Goal: Task Accomplishment & Management: Manage account settings

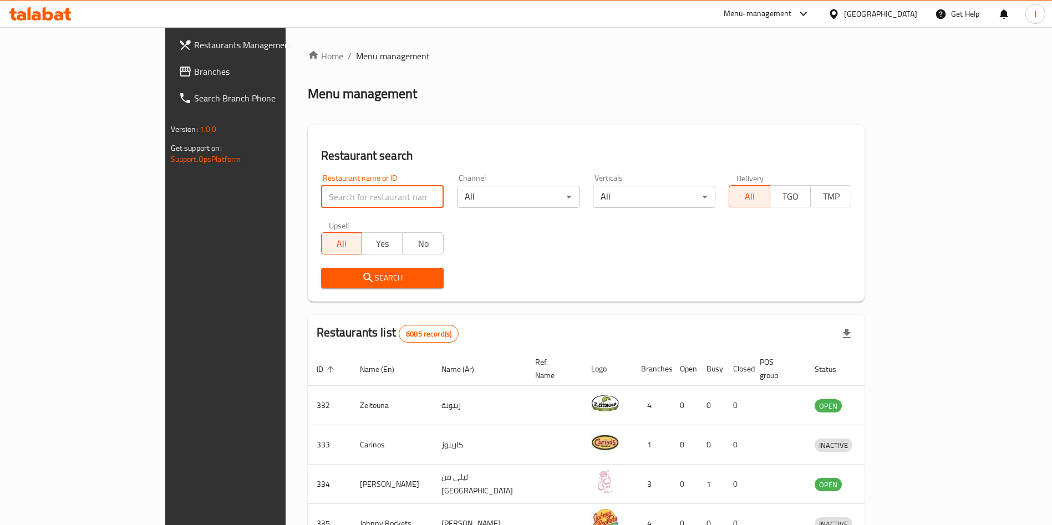
click at [321, 187] on input "search" at bounding box center [382, 197] width 123 height 22
click button "Search" at bounding box center [382, 278] width 123 height 21
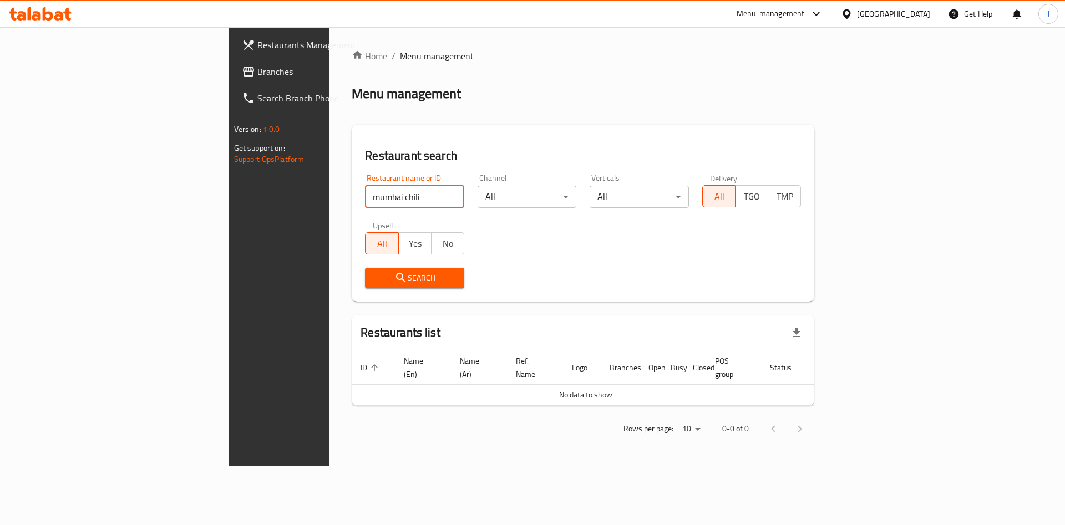
drag, startPoint x: 291, startPoint y: 187, endPoint x: 989, endPoint y: 461, distance: 750.1
click at [548, 329] on div "Home / Menu management Menu management Restaurant search Restaurant name or ID …" at bounding box center [583, 246] width 463 height 394
click button "Search" at bounding box center [414, 278] width 99 height 21
type input "[GEOGRAPHIC_DATA]"
click button "Search" at bounding box center [414, 278] width 99 height 21
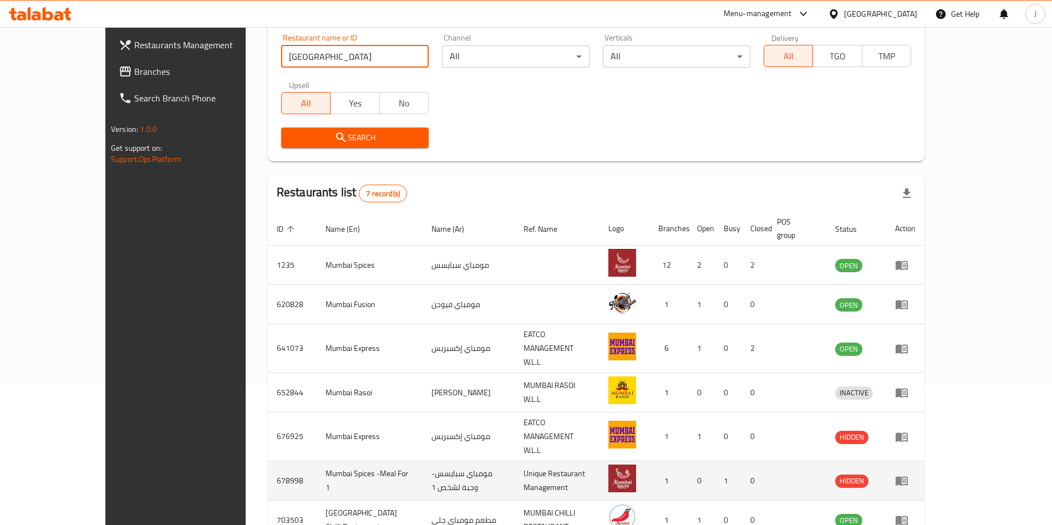
scroll to position [166, 0]
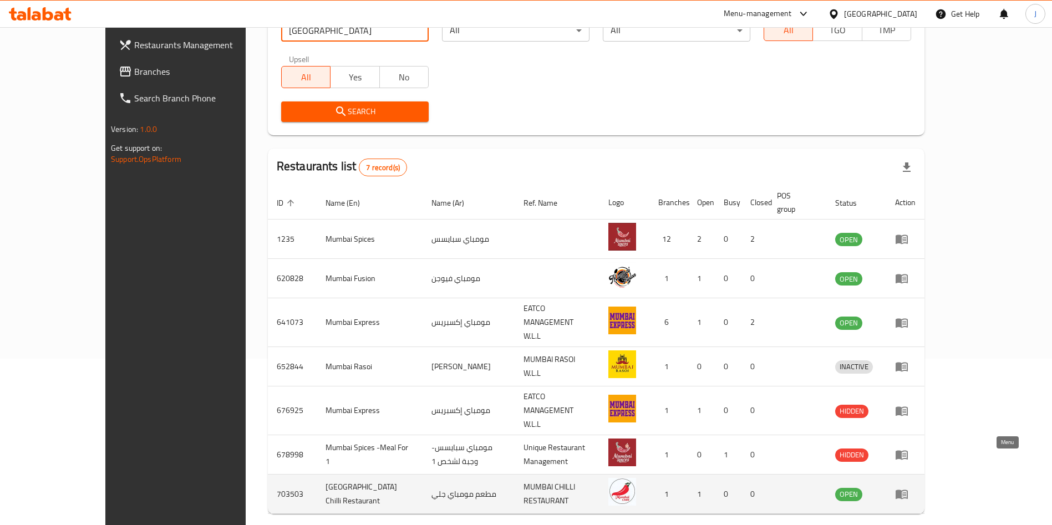
click at [906, 493] on icon "enhanced table" at bounding box center [904, 495] width 4 height 4
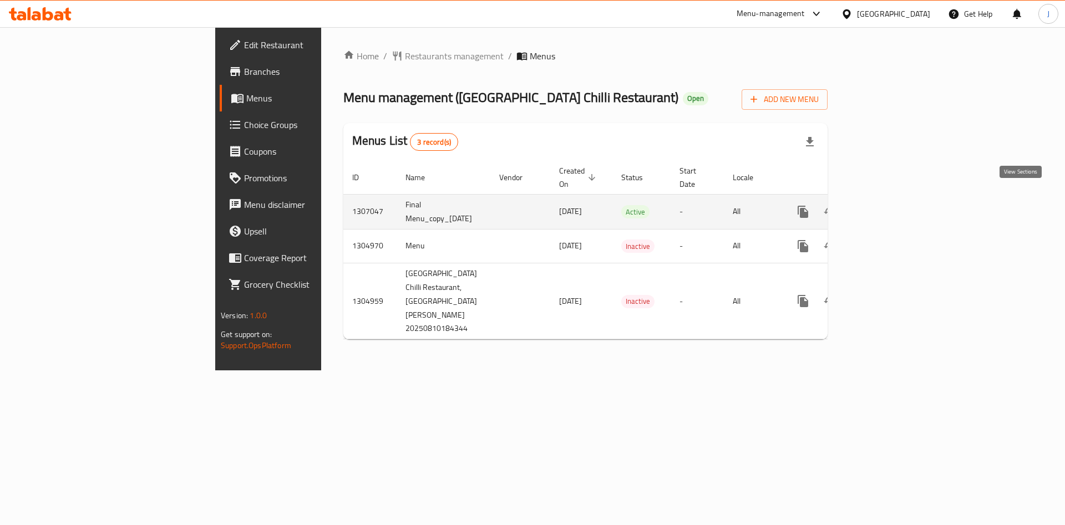
click at [888, 207] on icon "enhanced table" at bounding box center [883, 212] width 10 height 10
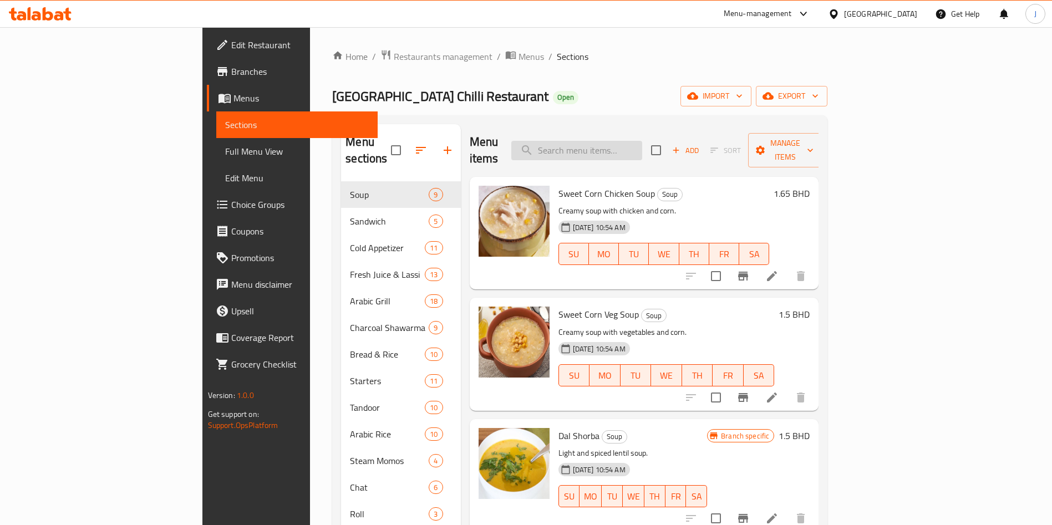
click at [642, 144] on input "search" at bounding box center [576, 150] width 131 height 19
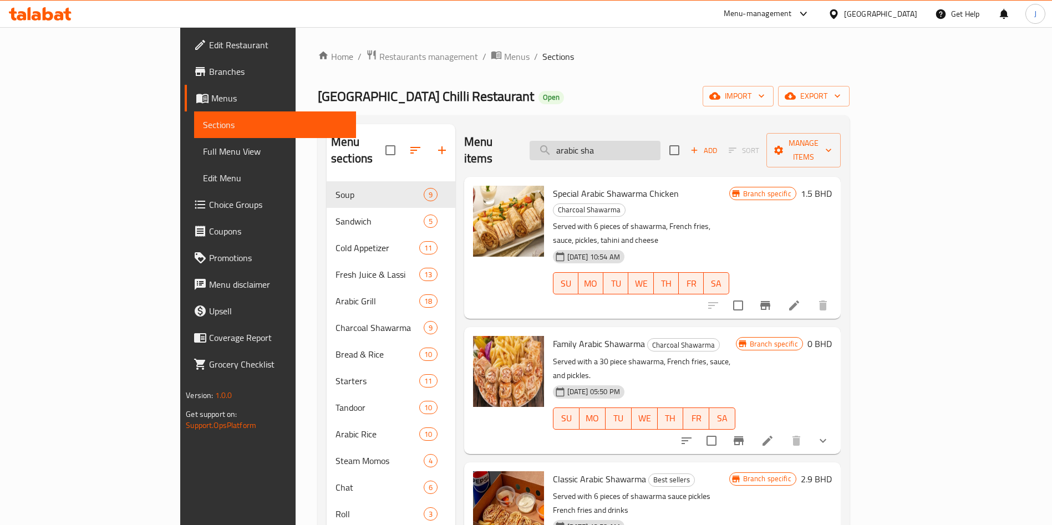
drag, startPoint x: 671, startPoint y: 146, endPoint x: 594, endPoint y: 134, distance: 77.5
click at [591, 141] on input "arabic sha" at bounding box center [595, 150] width 131 height 19
paste input "2245870570"
type input "2245870570"
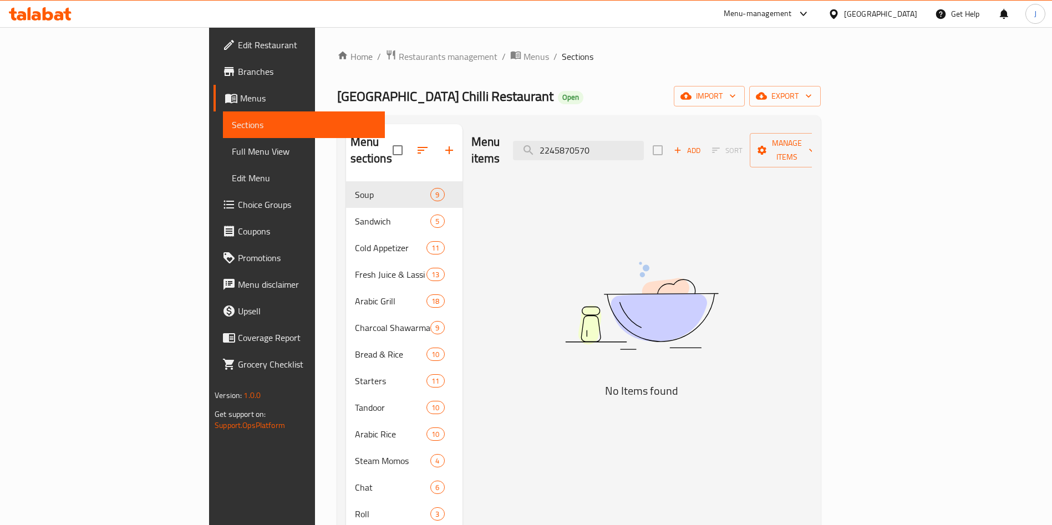
drag, startPoint x: 677, startPoint y: 147, endPoint x: 551, endPoint y: 131, distance: 126.9
click at [551, 131] on div "Menu items 2245870570 Add Sort Manage items" at bounding box center [641, 150] width 341 height 53
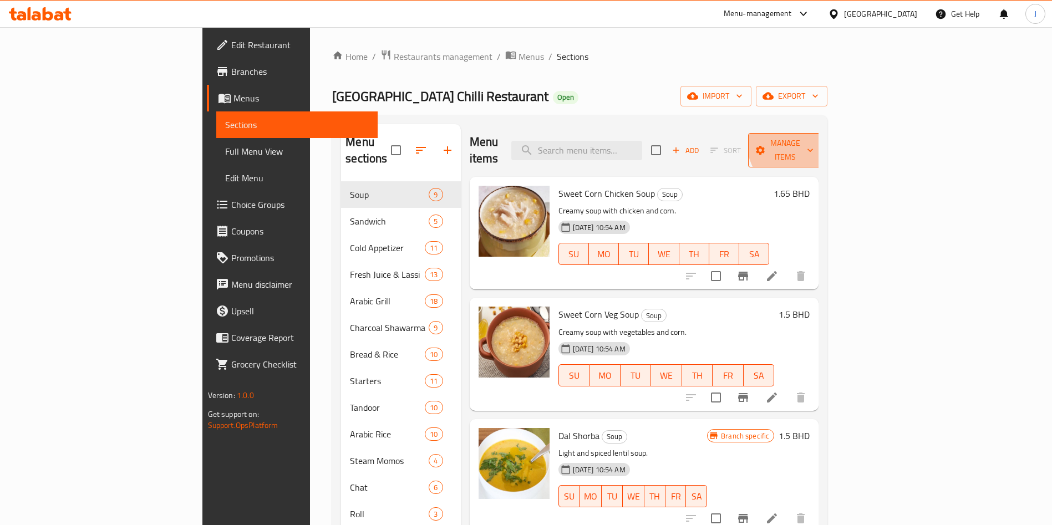
click at [814, 139] on span "Manage items" at bounding box center [785, 150] width 57 height 28
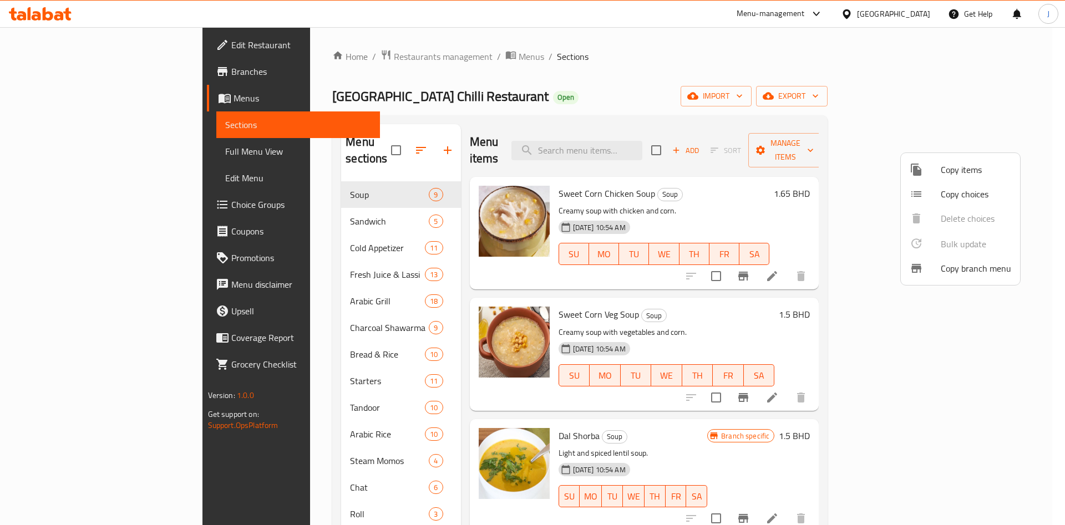
click at [399, 148] on div at bounding box center [532, 262] width 1065 height 525
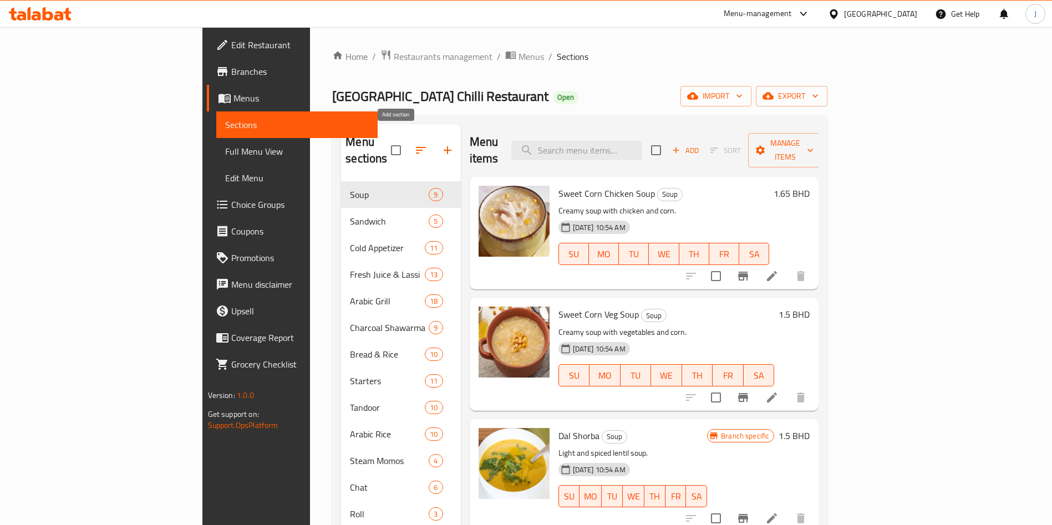
click at [441, 145] on icon "button" at bounding box center [447, 150] width 13 height 13
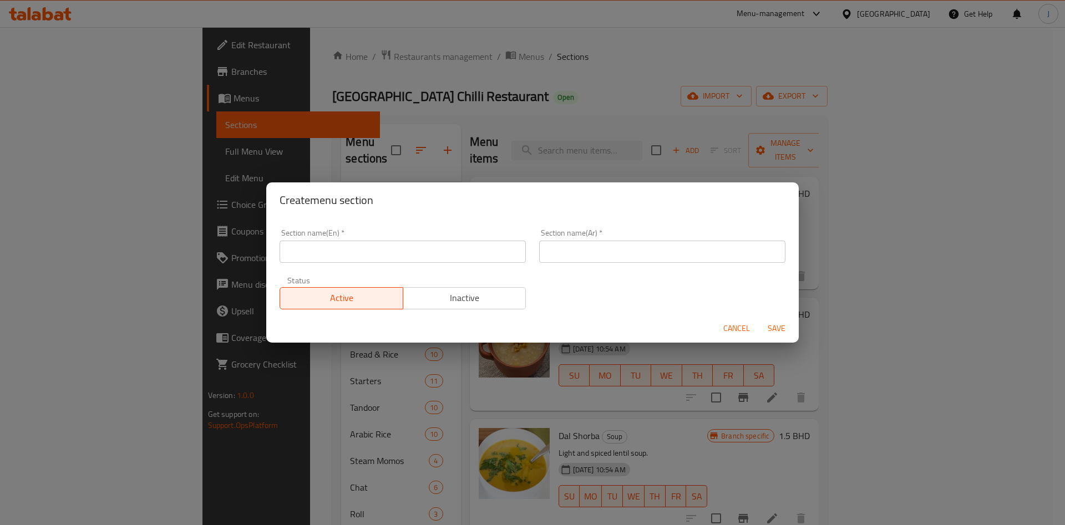
click at [372, 258] on input "text" at bounding box center [403, 252] width 246 height 22
type input "1 BHD, 1 DAY"
click at [555, 260] on input "text" at bounding box center [662, 252] width 246 height 22
paste input "1 BHD, 1 DAY"
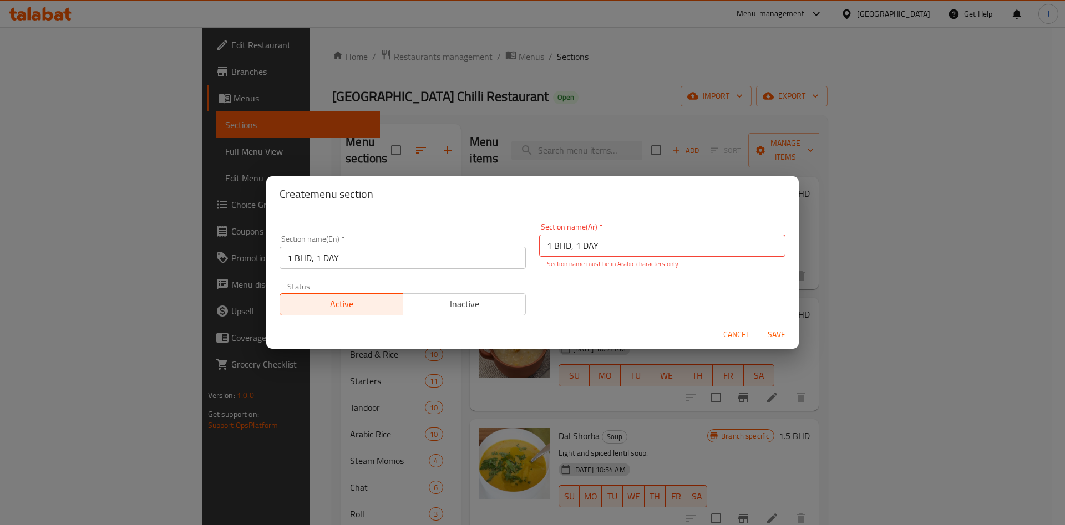
drag, startPoint x: 607, startPoint y: 308, endPoint x: 612, endPoint y: 310, distance: 5.8
click at [606, 308] on div "Section name(En)   * 1 BHD, 1 DAY Section name(En) * Section name(Ar)   * 1 BHD…" at bounding box center [532, 269] width 519 height 106
drag, startPoint x: 544, startPoint y: 232, endPoint x: 519, endPoint y: 225, distance: 26.0
click at [519, 225] on div "Section name(En)   * 1 BHD, 1 DAY Section name(En) * Section name(Ar)   * 1 BHD…" at bounding box center [532, 269] width 519 height 106
paste input "دينار بحريني، يوم واحد"
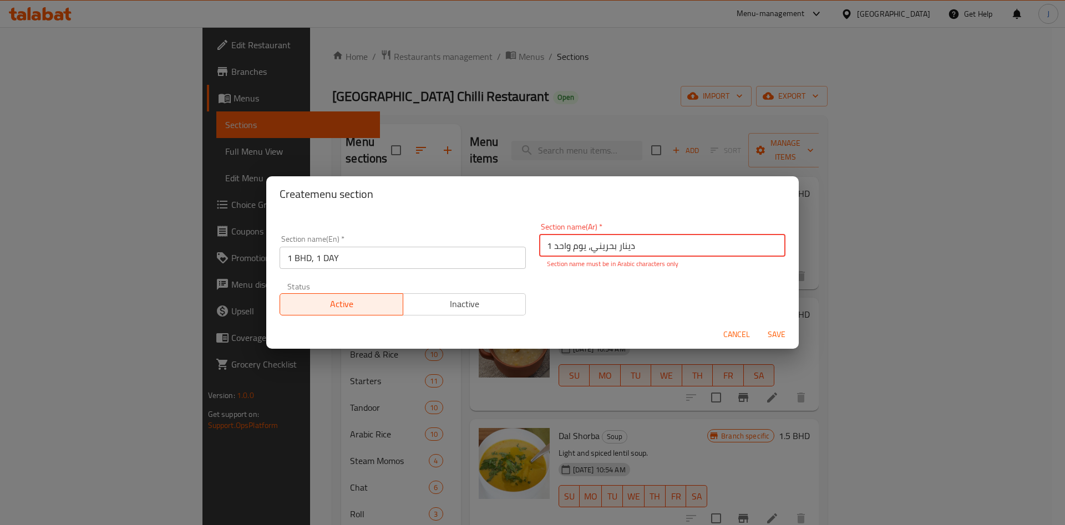
type input "1 دينار بحريني، يوم واحد"
click at [780, 338] on button "Save" at bounding box center [776, 334] width 35 height 21
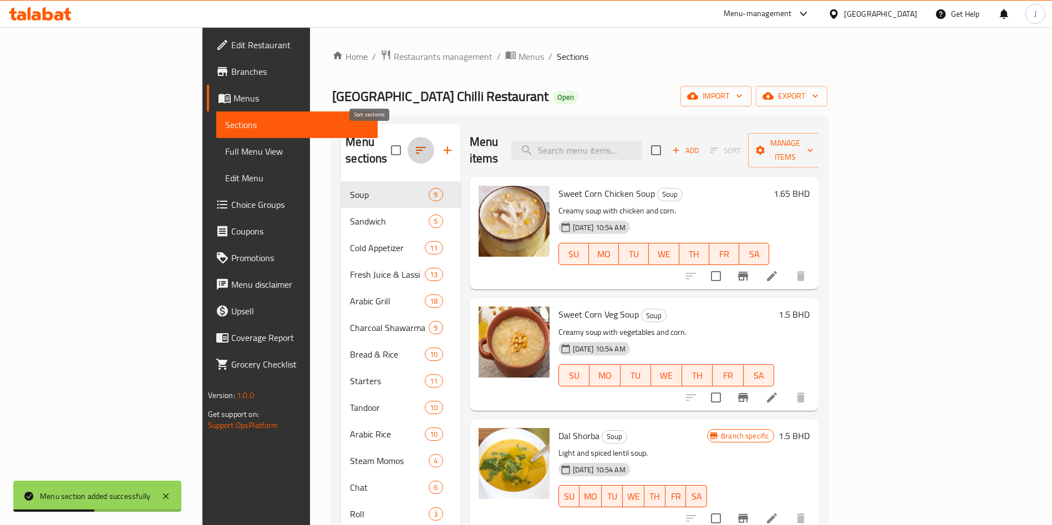
click at [414, 148] on icon "button" at bounding box center [420, 150] width 13 height 13
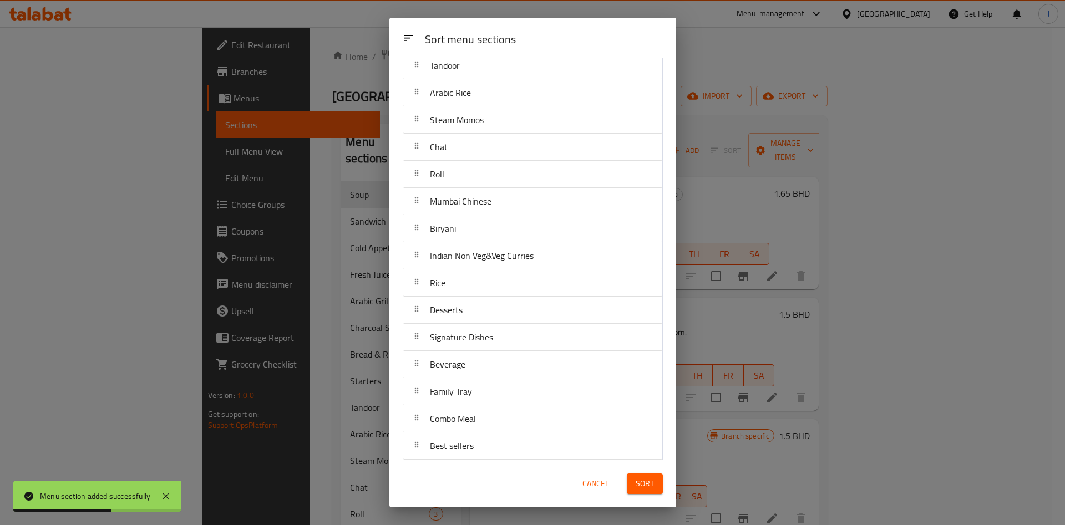
scroll to position [341, 0]
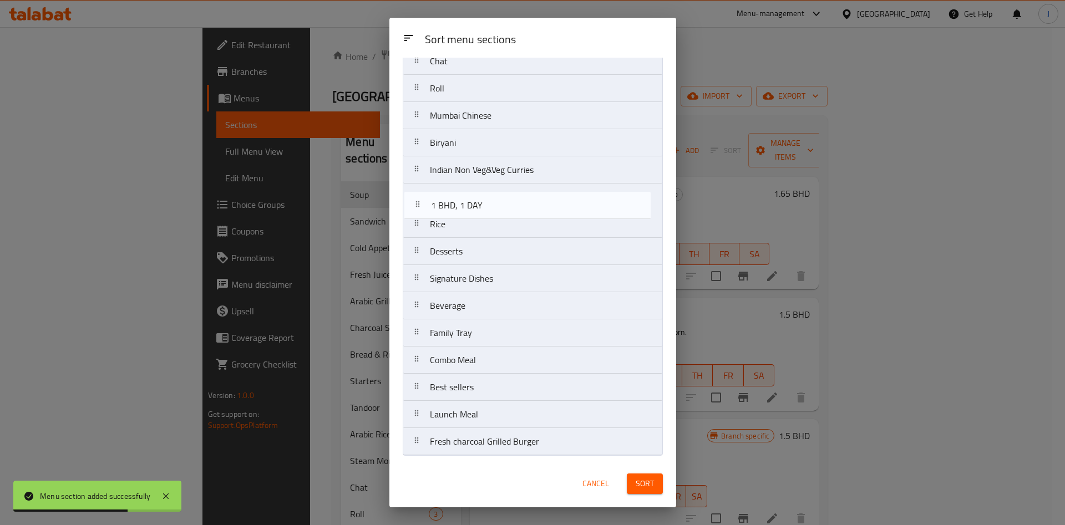
drag, startPoint x: 506, startPoint y: 427, endPoint x: 502, endPoint y: 150, distance: 277.4
click at [502, 150] on nav "Soup Sandwich Cold Appetizer Fresh Juice & Lassi Arabic Grill Charcoal Shawarma…" at bounding box center [533, 102] width 260 height 708
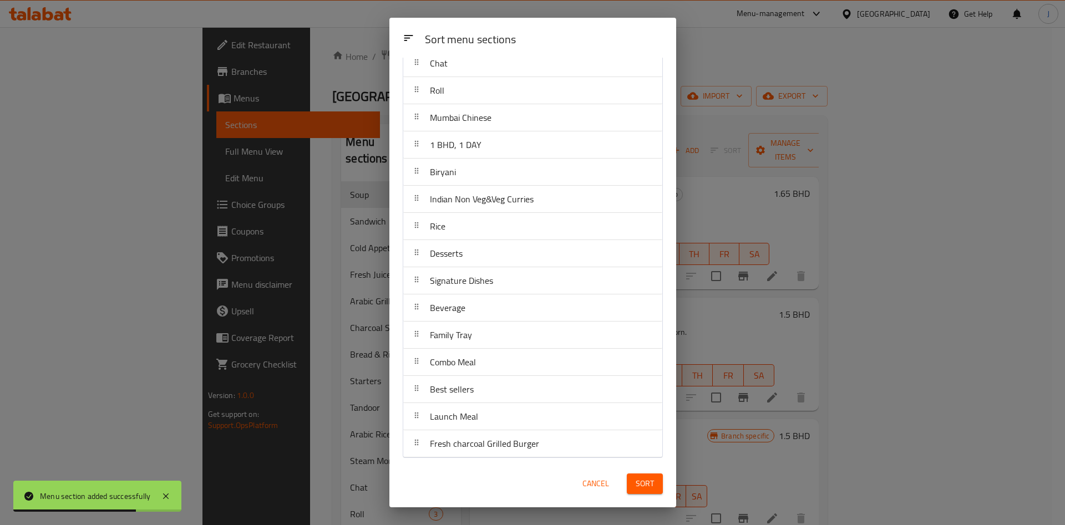
scroll to position [0, 0]
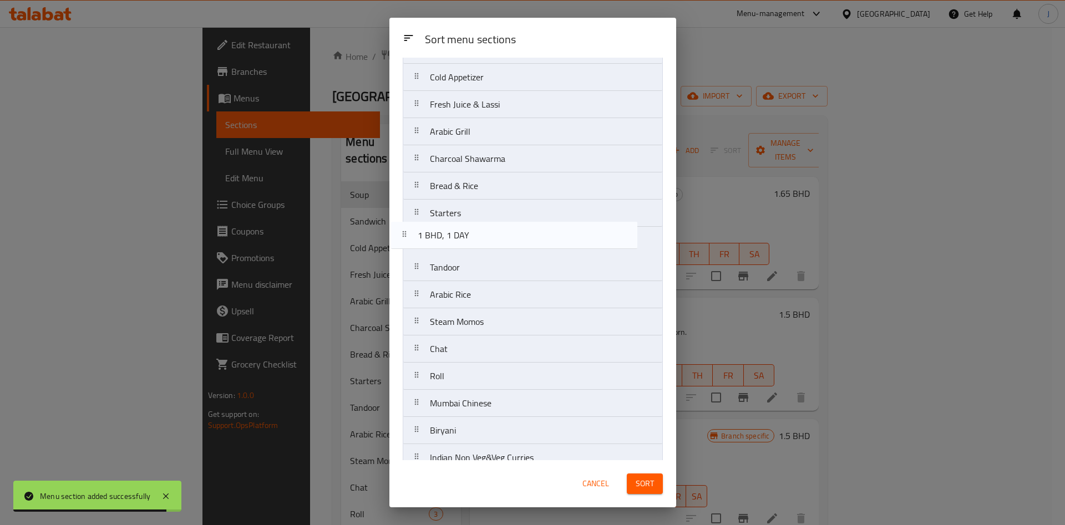
drag, startPoint x: 515, startPoint y: 389, endPoint x: 520, endPoint y: 130, distance: 259.6
click at [520, 130] on nav "Soup Sandwich Cold Appetizer Fresh Juice & Lassi Arabic Grill Charcoal Shawarma…" at bounding box center [533, 363] width 260 height 708
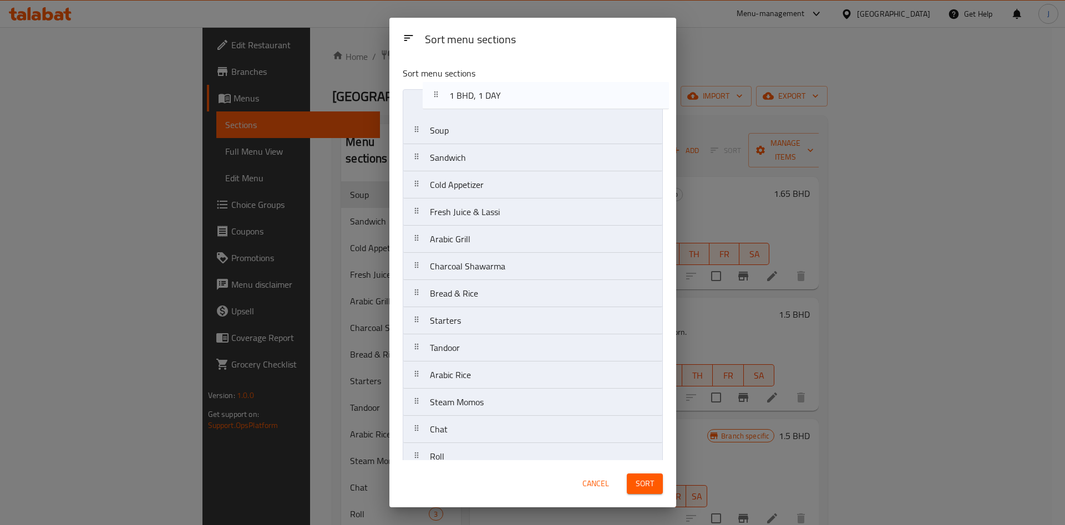
drag, startPoint x: 497, startPoint y: 217, endPoint x: 521, endPoint y: 95, distance: 124.9
click at [521, 95] on nav "Soup Sandwich Cold Appetizer Fresh Juice & Lassi 1 BHD, 1 DAY Arabic Grill Char…" at bounding box center [533, 443] width 260 height 708
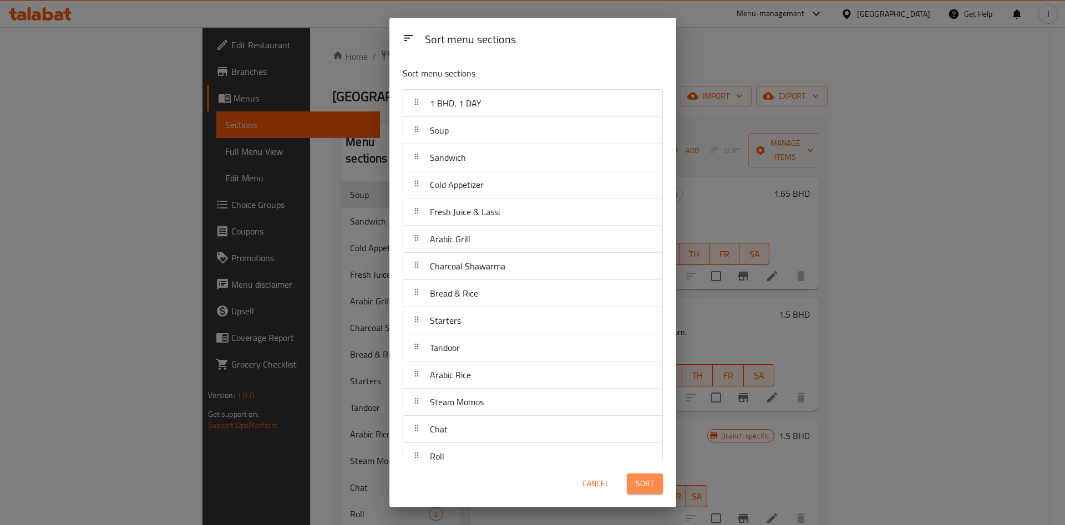
click at [644, 477] on span "Sort" at bounding box center [645, 484] width 18 height 14
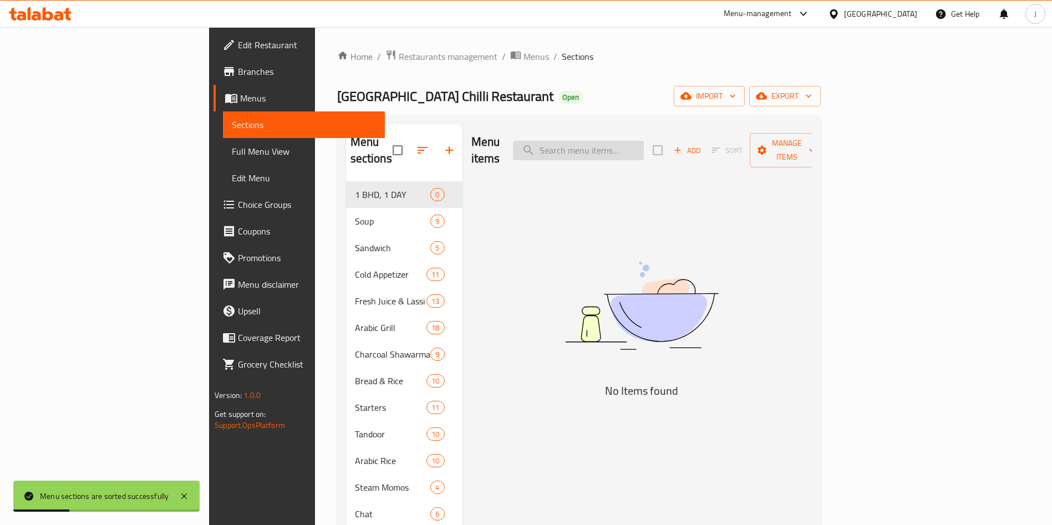
click at [644, 141] on input "search" at bounding box center [578, 150] width 131 height 19
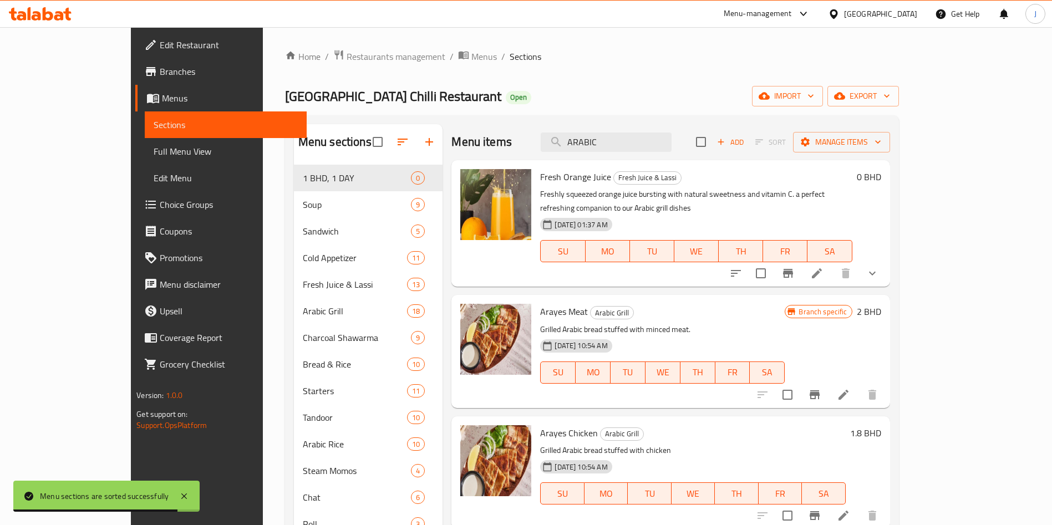
drag, startPoint x: 660, startPoint y: 144, endPoint x: 578, endPoint y: 135, distance: 82.0
click at [580, 136] on div "Menu items ARABIC Add Sort Manage items" at bounding box center [670, 142] width 438 height 36
paste input "Special Arabic Shawarma Chicken"
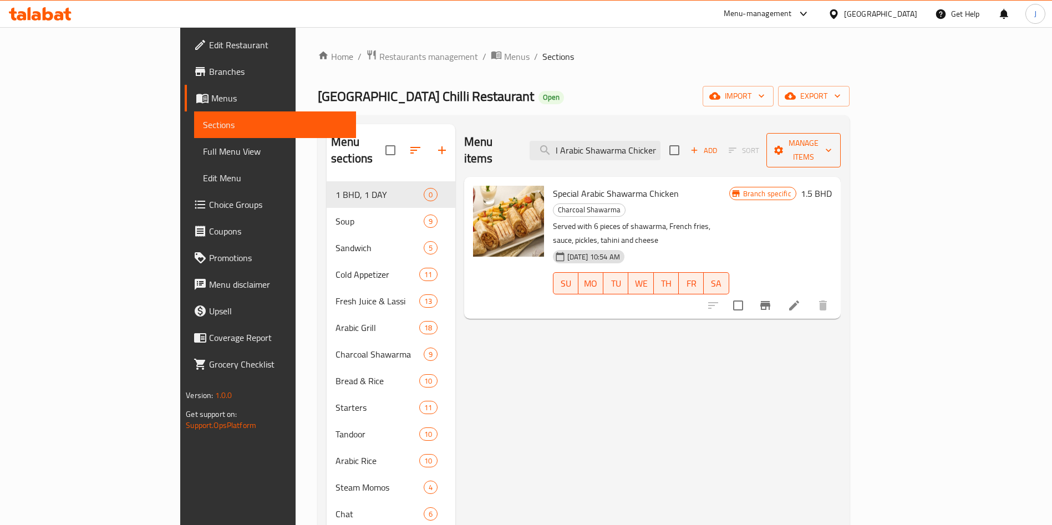
type input "Special Arabic Shawarma Chicken"
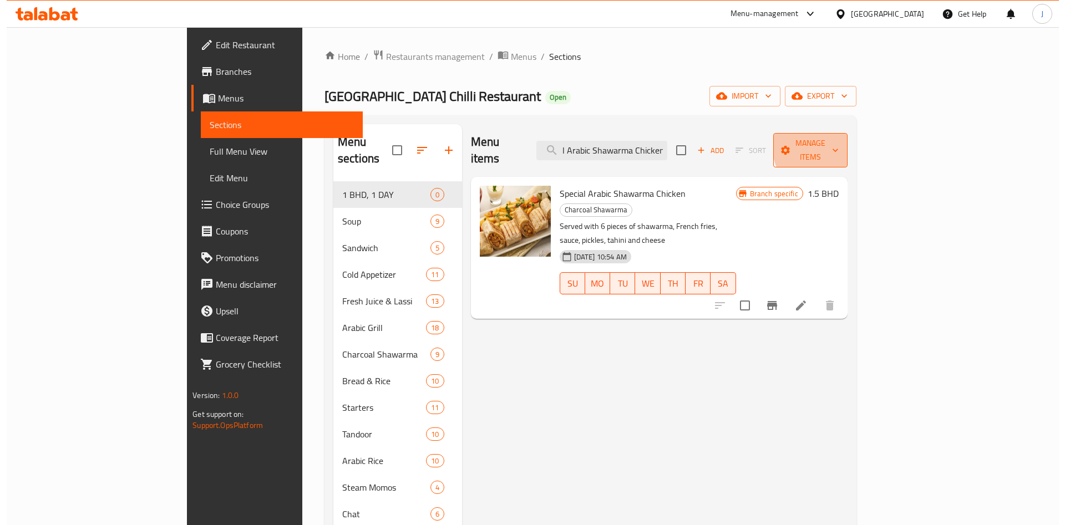
scroll to position [0, 0]
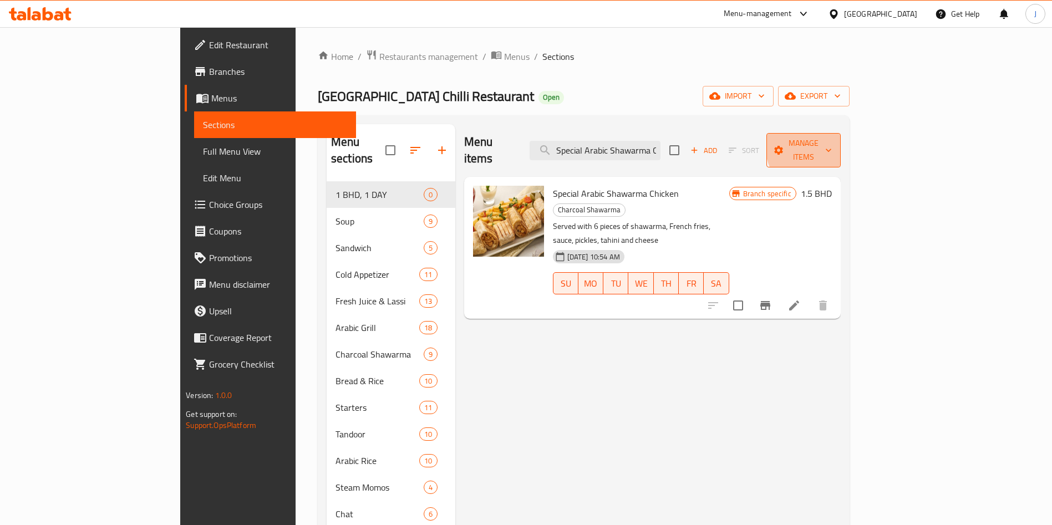
click at [832, 144] on span "Manage items" at bounding box center [803, 150] width 57 height 28
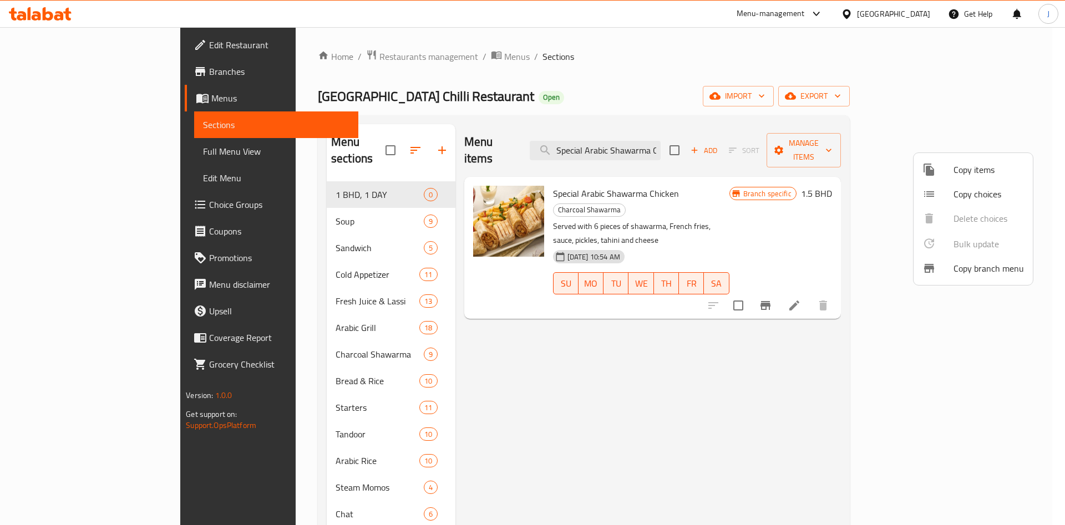
click at [986, 175] on span "Copy items" at bounding box center [988, 169] width 70 height 13
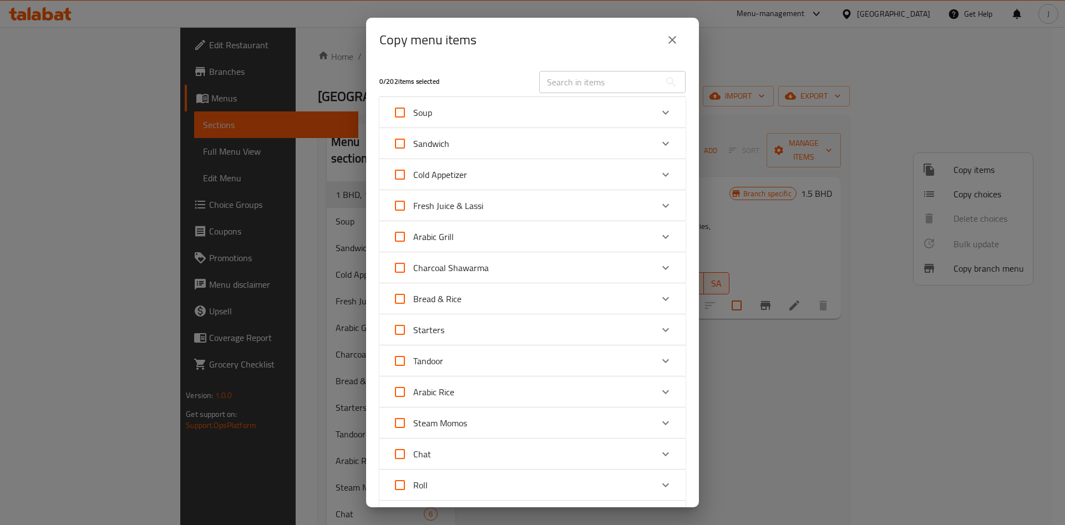
click at [583, 85] on input "text" at bounding box center [599, 82] width 121 height 22
paste input "Special Arabic Shawarma Chicken"
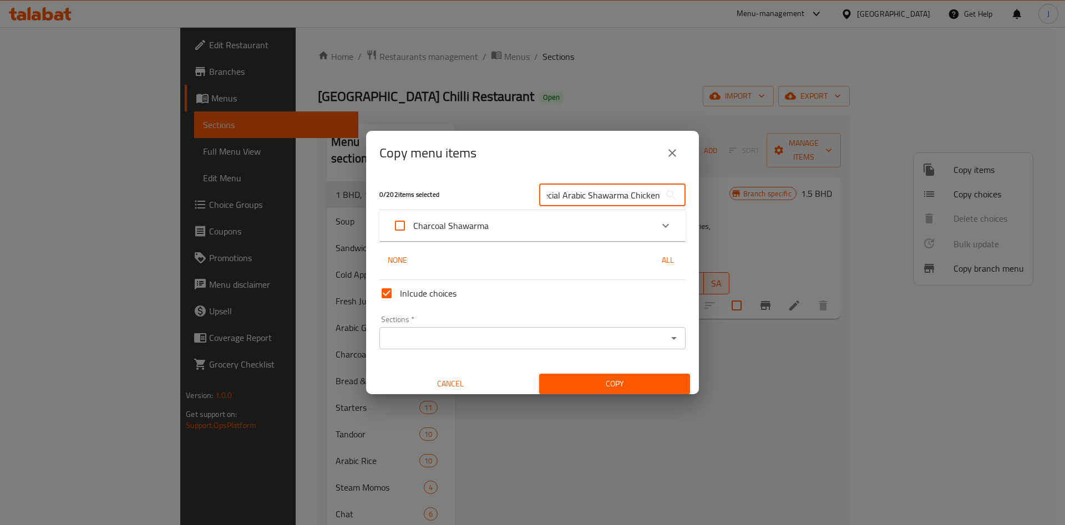
type input "Special Arabic Shawarma Chicken"
click at [620, 225] on div "Charcoal Shawarma" at bounding box center [523, 225] width 260 height 27
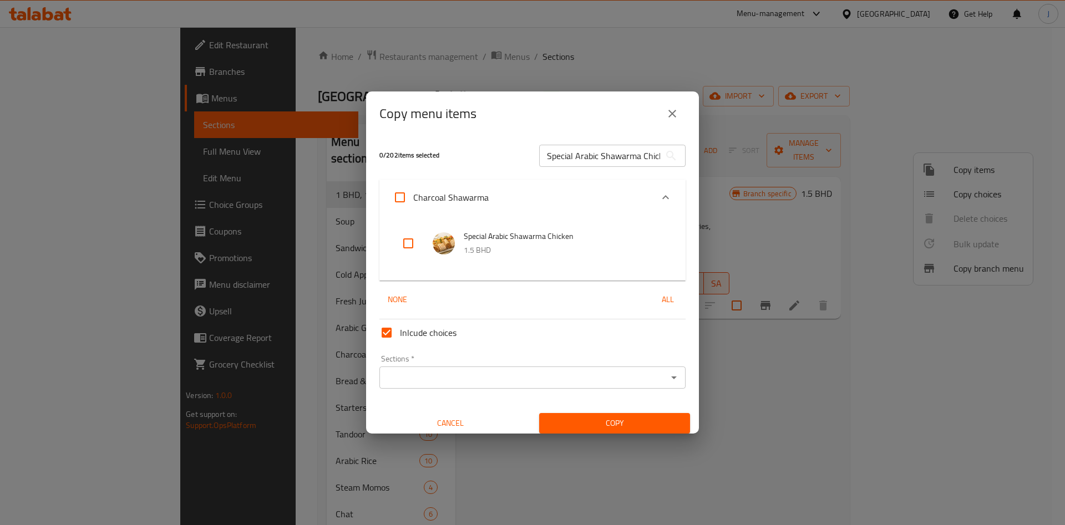
click at [417, 243] on input "checkbox" at bounding box center [408, 243] width 27 height 27
checkbox input "true"
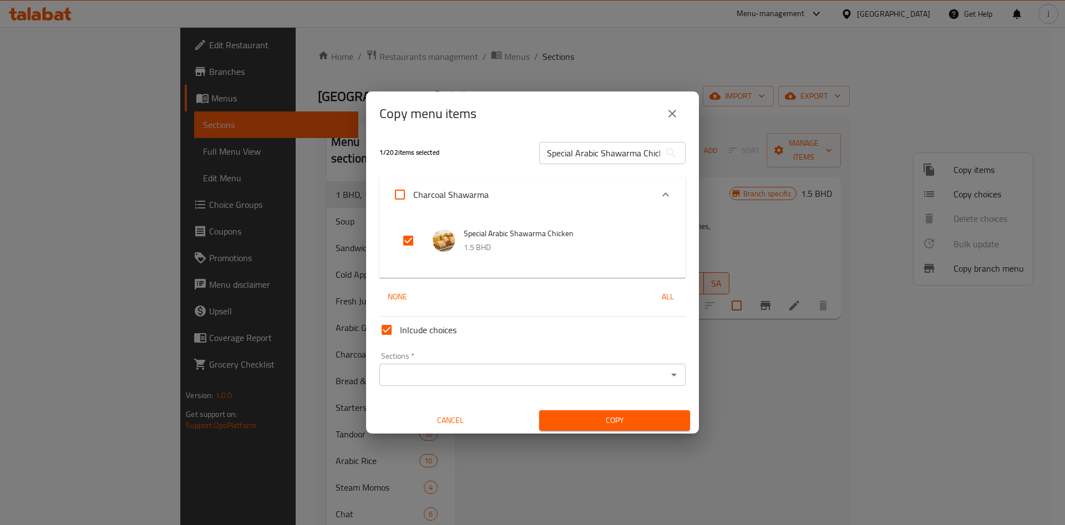
scroll to position [7, 0]
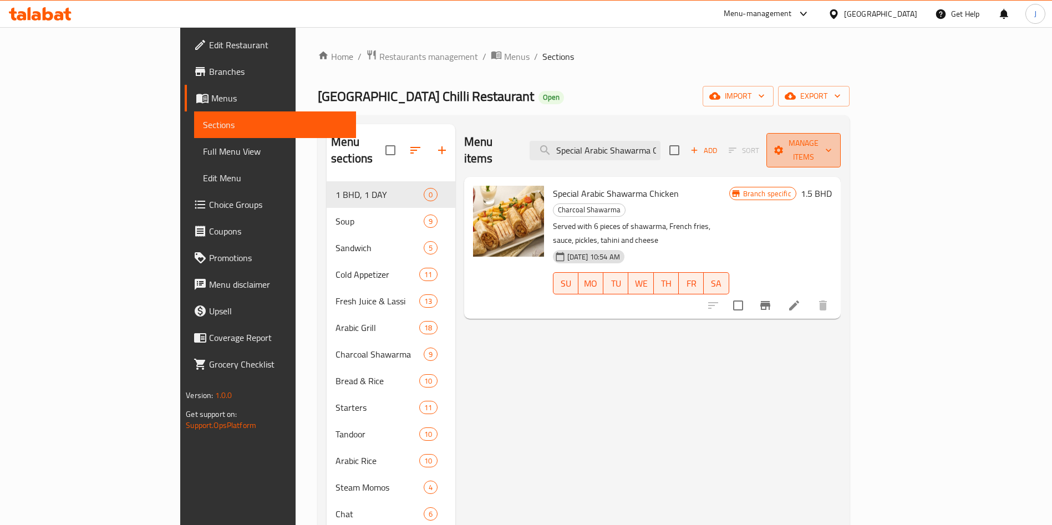
click at [832, 143] on span "Manage items" at bounding box center [803, 150] width 57 height 28
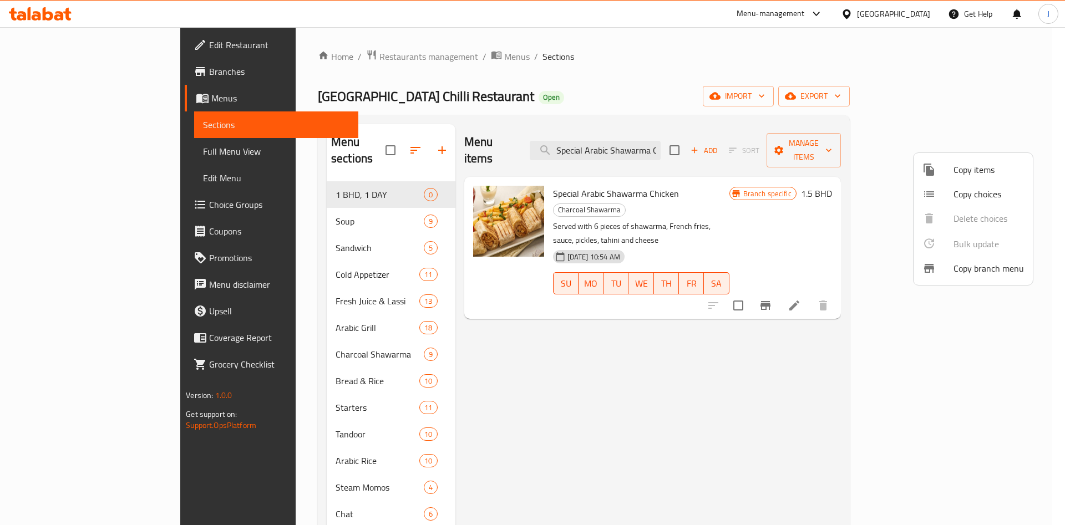
click at [967, 170] on span "Copy items" at bounding box center [988, 169] width 70 height 13
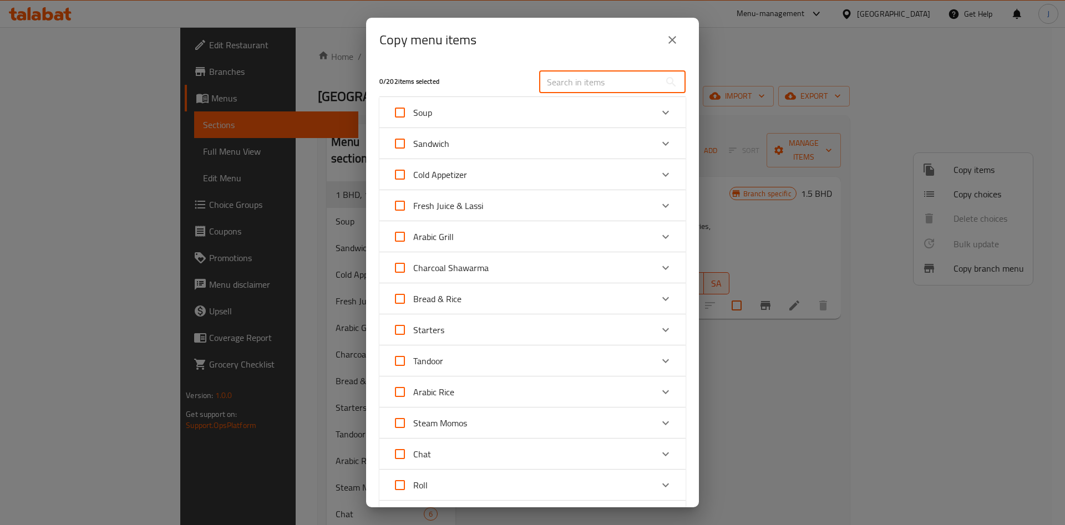
click at [582, 84] on input "text" at bounding box center [599, 82] width 121 height 22
paste input "Special Arabic Shawarma Chicken"
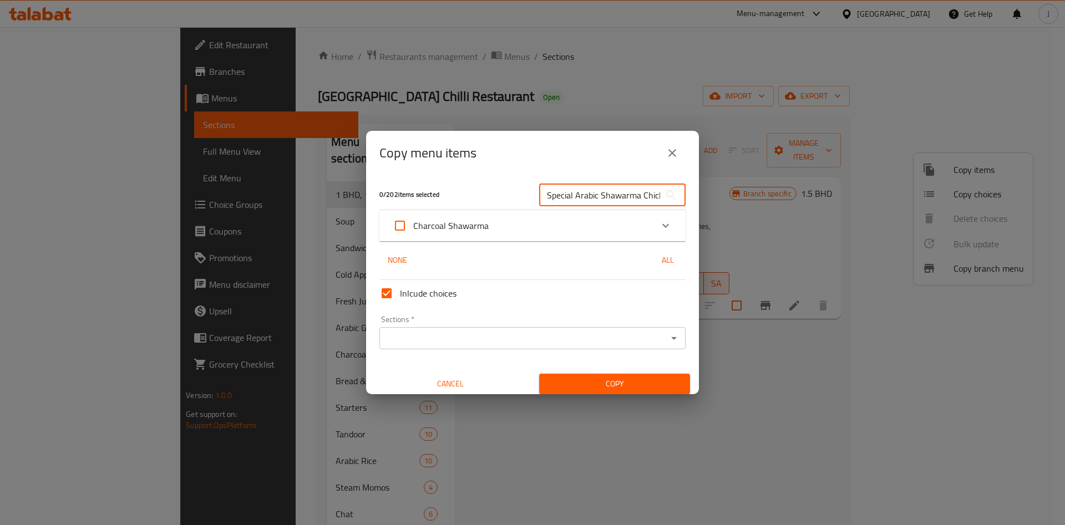
scroll to position [0, 17]
type input "Special Arabic Shawarma Chicken"
click at [477, 224] on span "Charcoal Shawarma" at bounding box center [450, 225] width 75 height 17
click at [413, 224] on input "Charcoal Shawarma" at bounding box center [400, 225] width 27 height 27
checkbox input "true"
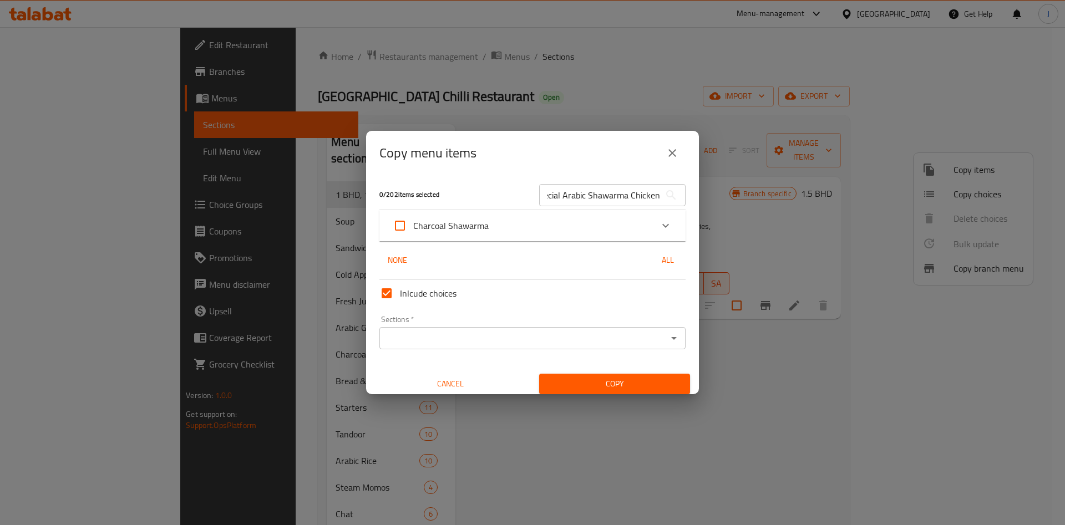
checkbox input "true"
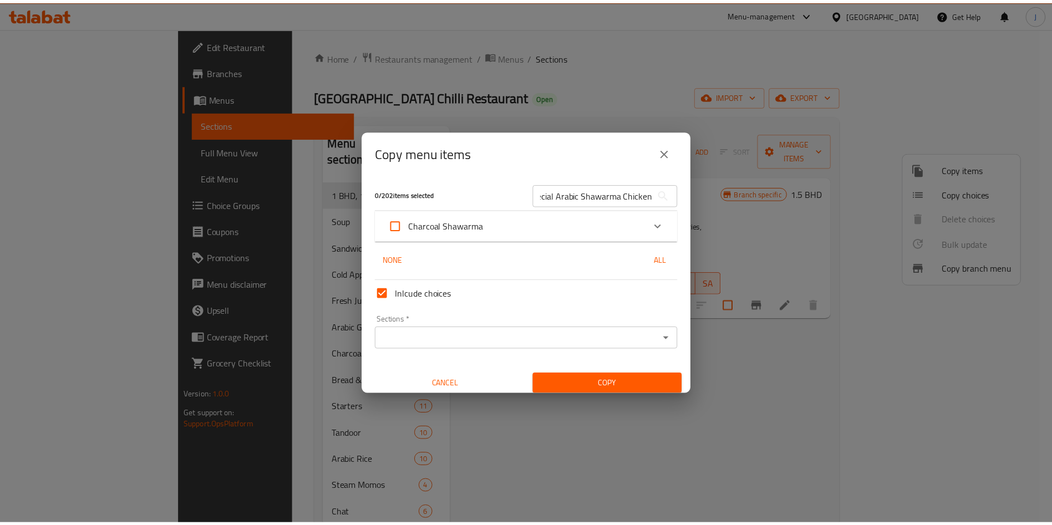
scroll to position [0, 0]
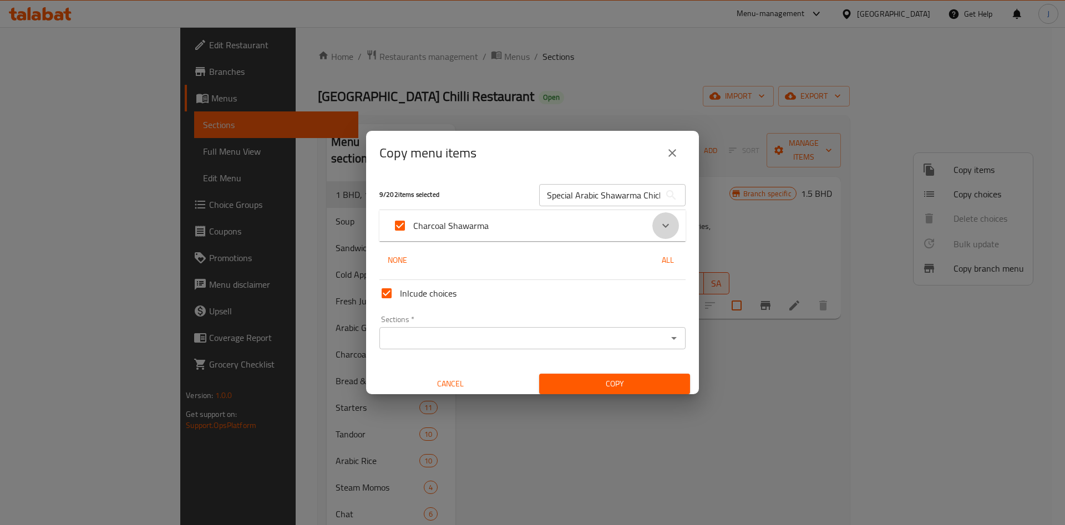
click at [659, 226] on icon "Expand" at bounding box center [665, 225] width 13 height 13
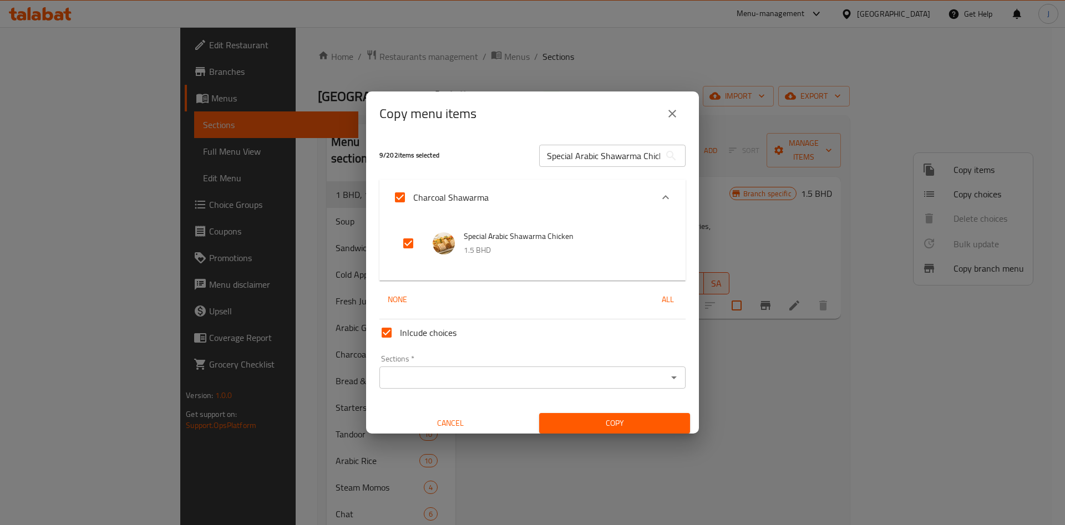
click at [384, 332] on input "Inlcude choices" at bounding box center [386, 332] width 27 height 27
checkbox input "false"
click at [667, 379] on icon "Open" at bounding box center [673, 377] width 13 height 13
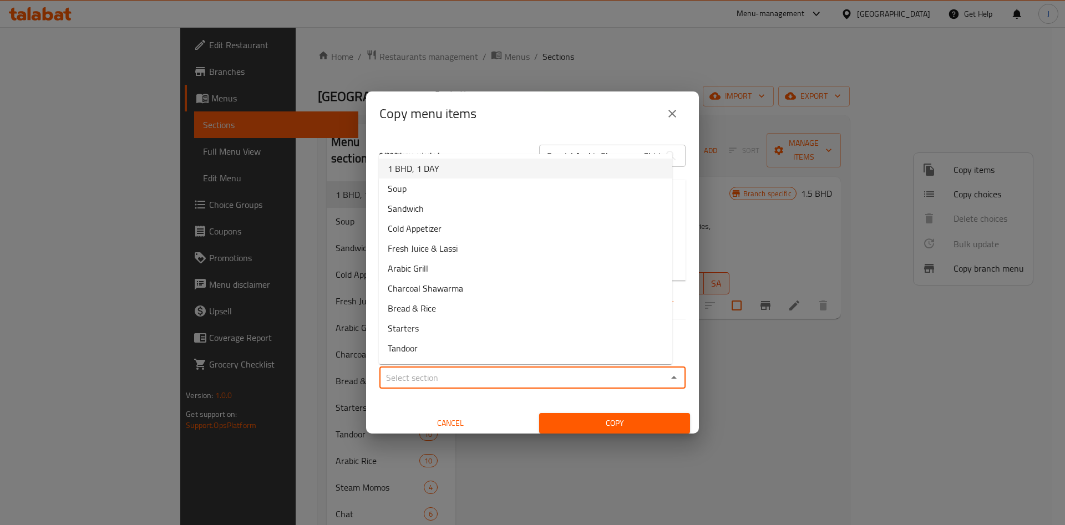
click at [491, 170] on li "1 BHD, 1 DAY" at bounding box center [525, 169] width 293 height 20
type input "1 BHD, 1 DAY"
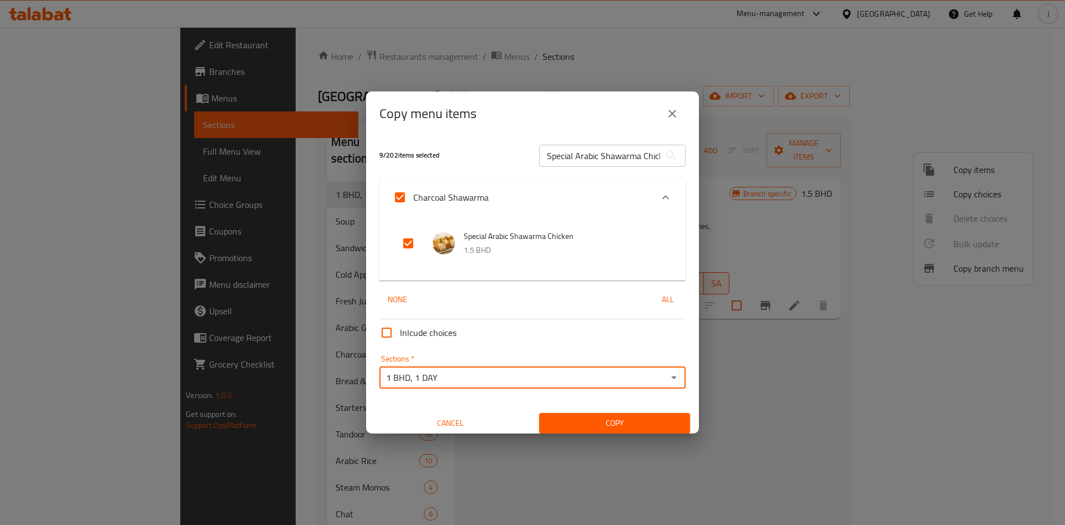
click at [623, 420] on span "Copy" at bounding box center [614, 424] width 133 height 14
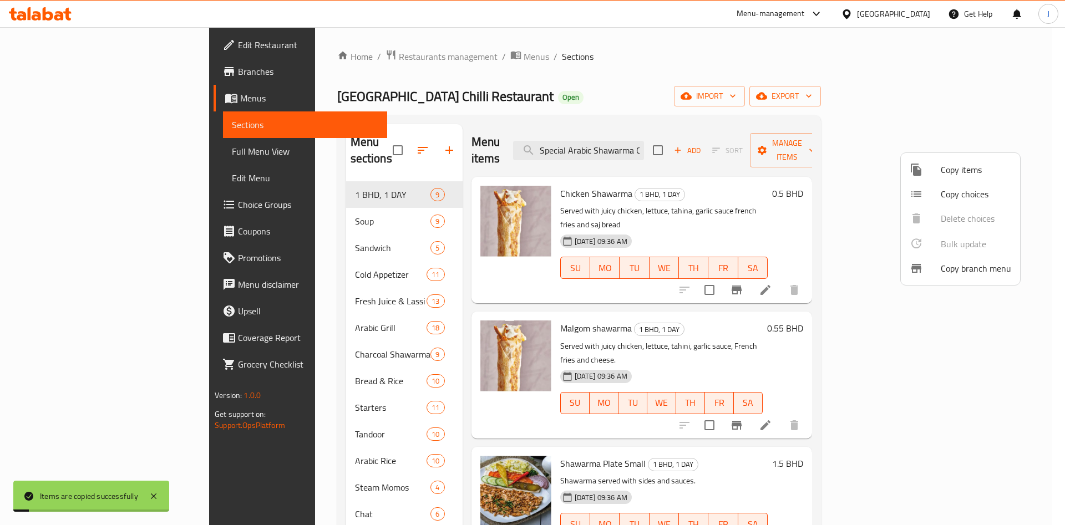
click at [91, 180] on div at bounding box center [532, 262] width 1065 height 525
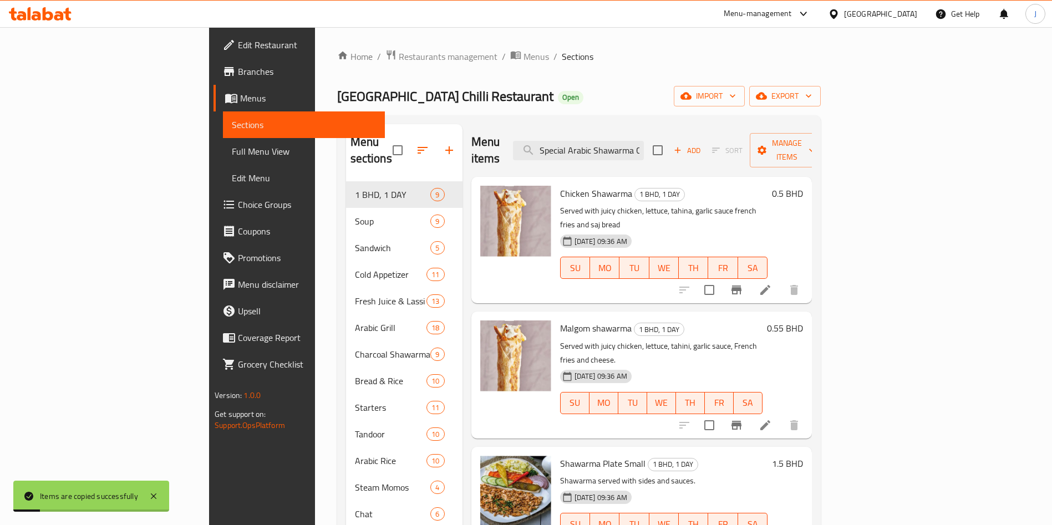
click at [232, 174] on span "Edit Menu" at bounding box center [304, 177] width 144 height 13
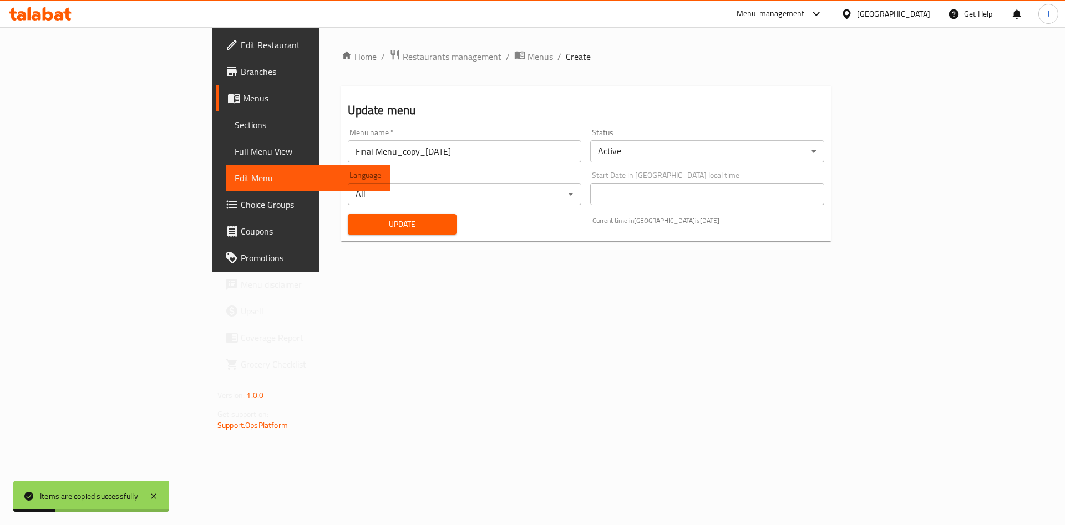
click at [357, 220] on span "Update" at bounding box center [403, 224] width 92 height 14
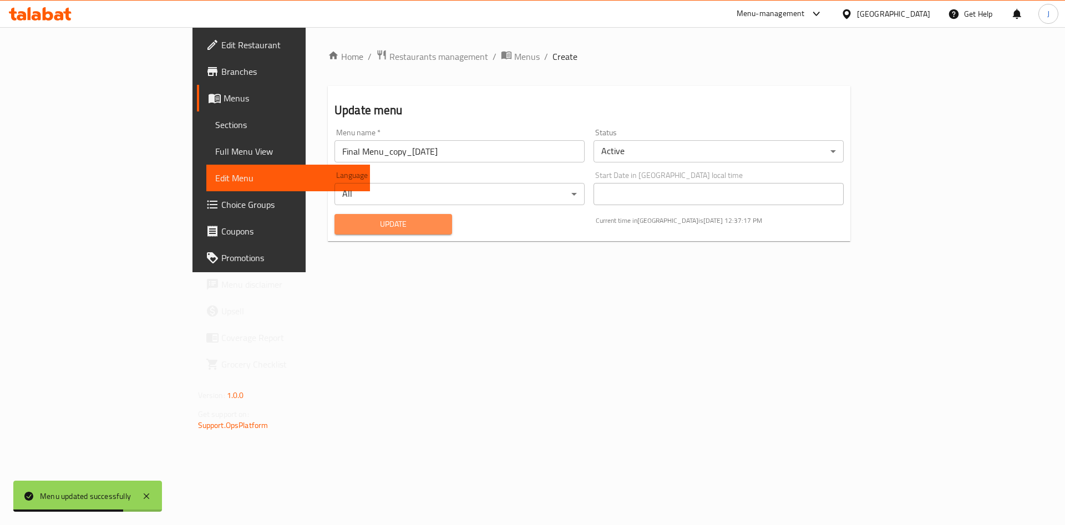
click at [343, 220] on span "Update" at bounding box center [393, 224] width 100 height 14
click at [215, 127] on span "Sections" at bounding box center [288, 124] width 146 height 13
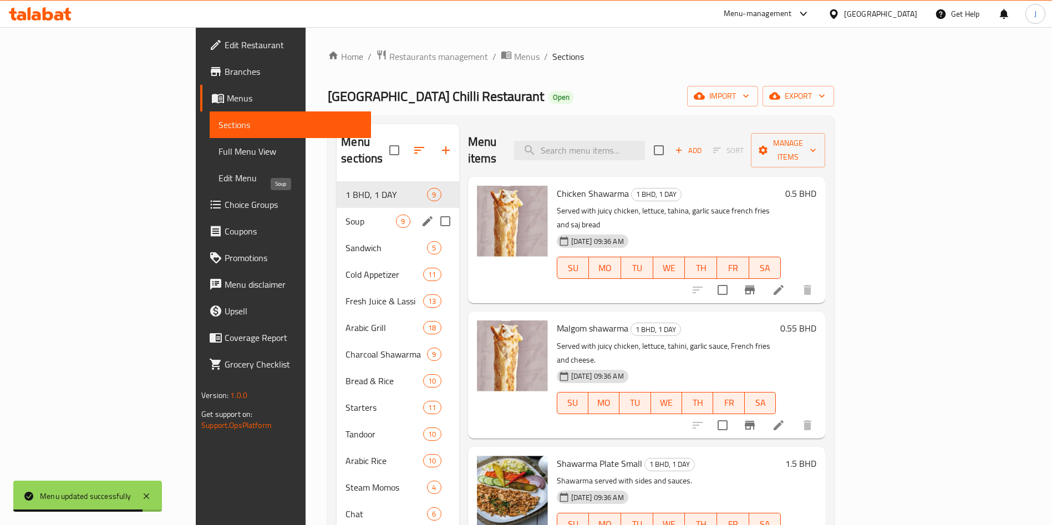
drag, startPoint x: 276, startPoint y: 203, endPoint x: 281, endPoint y: 198, distance: 7.5
click at [346, 215] on span "Soup" at bounding box center [371, 221] width 50 height 13
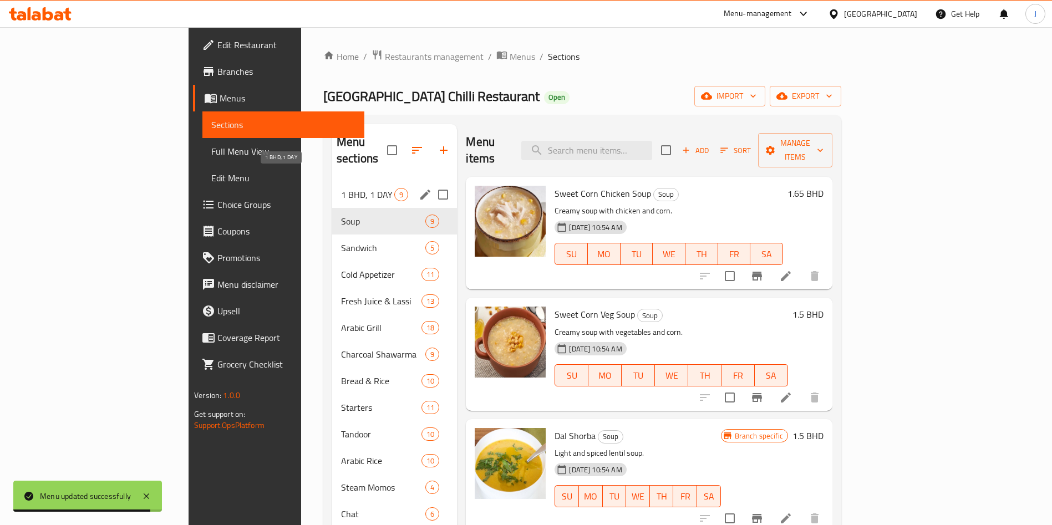
click at [341, 188] on span "1 BHD, 1 DAY" at bounding box center [367, 194] width 53 height 13
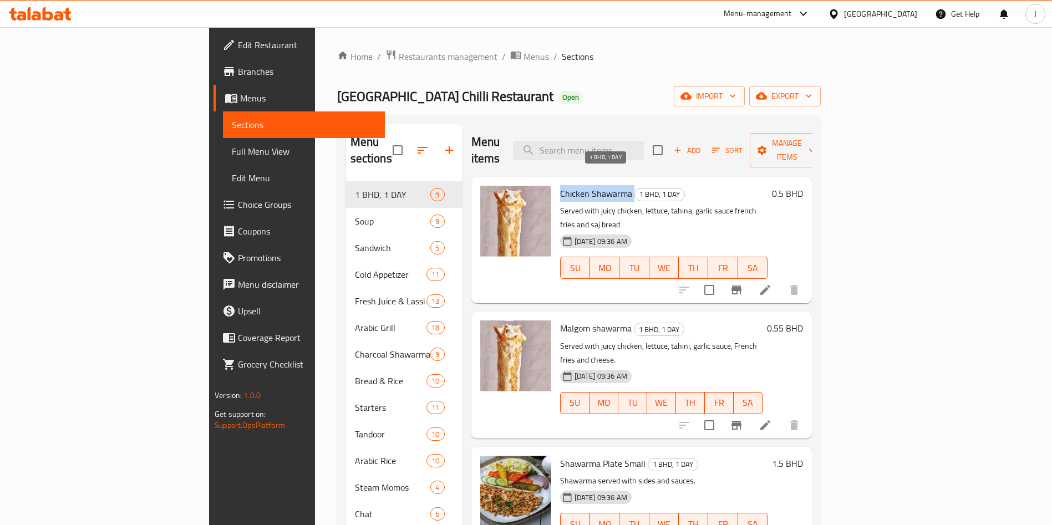
drag, startPoint x: 508, startPoint y: 180, endPoint x: 588, endPoint y: 170, distance: 81.0
click at [580, 186] on h6 "Chicken Shawarma 1 BHD, 1 DAY" at bounding box center [663, 194] width 207 height 16
copy h6 "Chicken Shawarma"
click at [644, 146] on input "search" at bounding box center [578, 150] width 131 height 19
paste input "Chicken Shawarma"
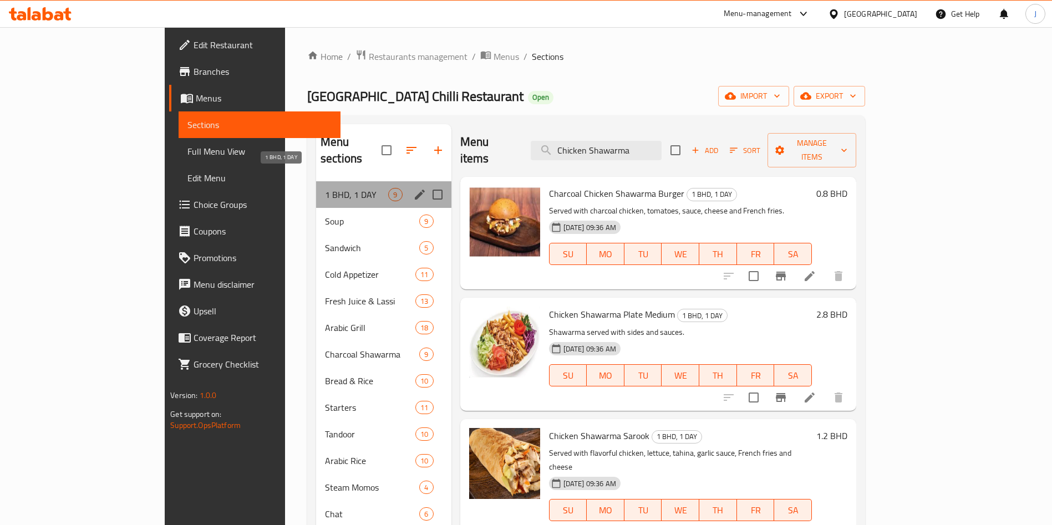
click at [325, 188] on span "1 BHD, 1 DAY" at bounding box center [356, 194] width 63 height 13
click at [325, 215] on span "Soup" at bounding box center [356, 221] width 63 height 13
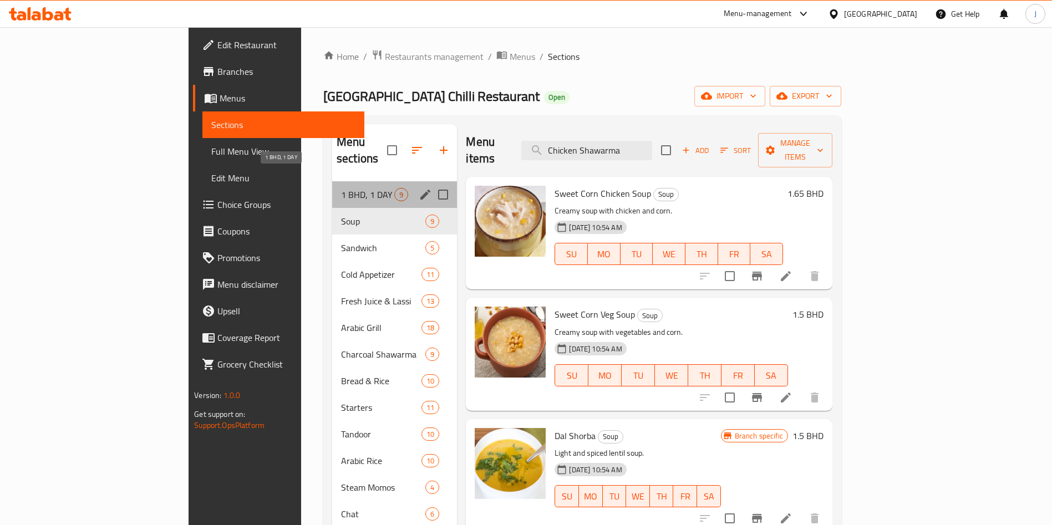
click at [341, 188] on span "1 BHD, 1 DAY" at bounding box center [367, 194] width 53 height 13
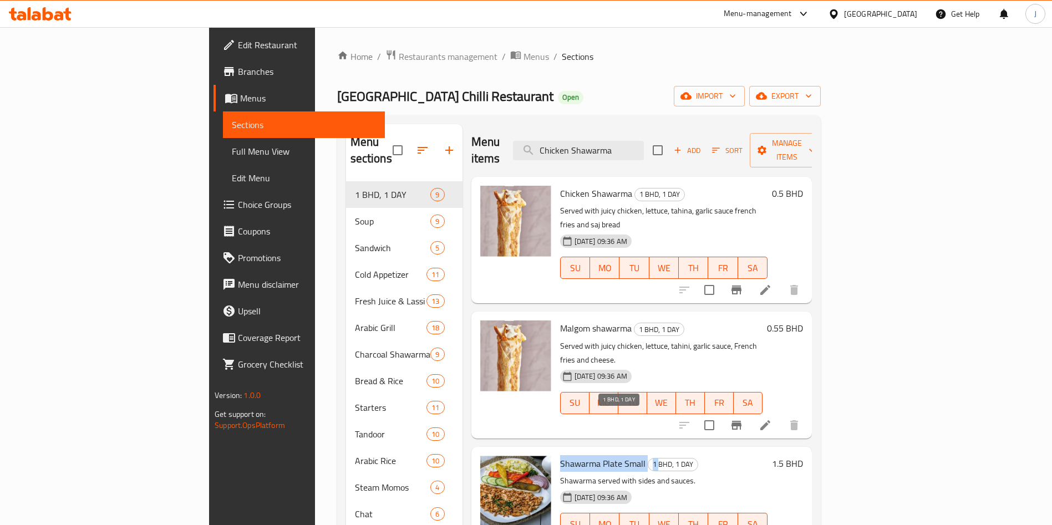
drag, startPoint x: 516, startPoint y: 419, endPoint x: 606, endPoint y: 420, distance: 89.9
click at [606, 456] on h6 "Shawarma Plate Small 1 BHD, 1 DAY" at bounding box center [663, 464] width 207 height 16
click at [643, 146] on input "Chicken Shawarma" at bounding box center [578, 150] width 131 height 19
paste input "Shawarma Plate Small 1"
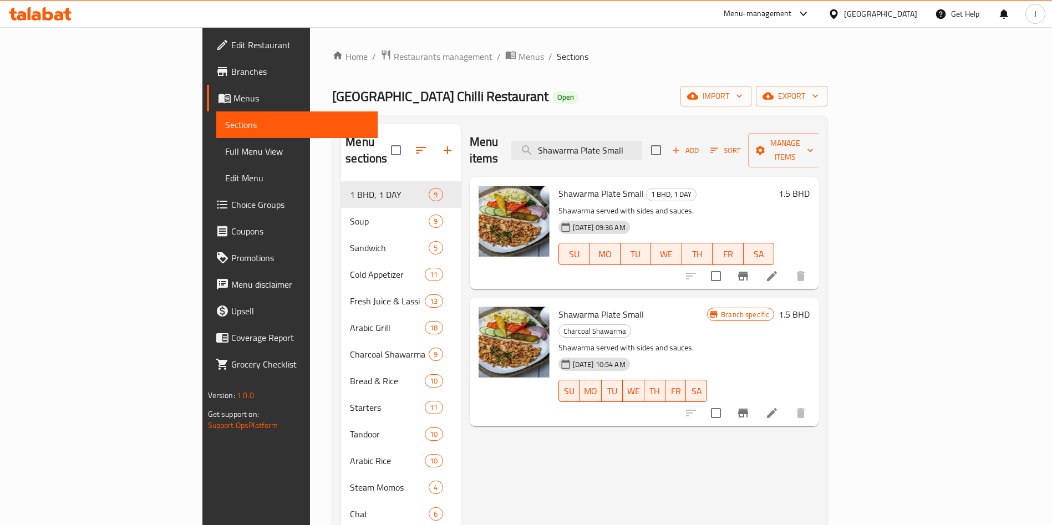
type input "Shawarma Plate Small"
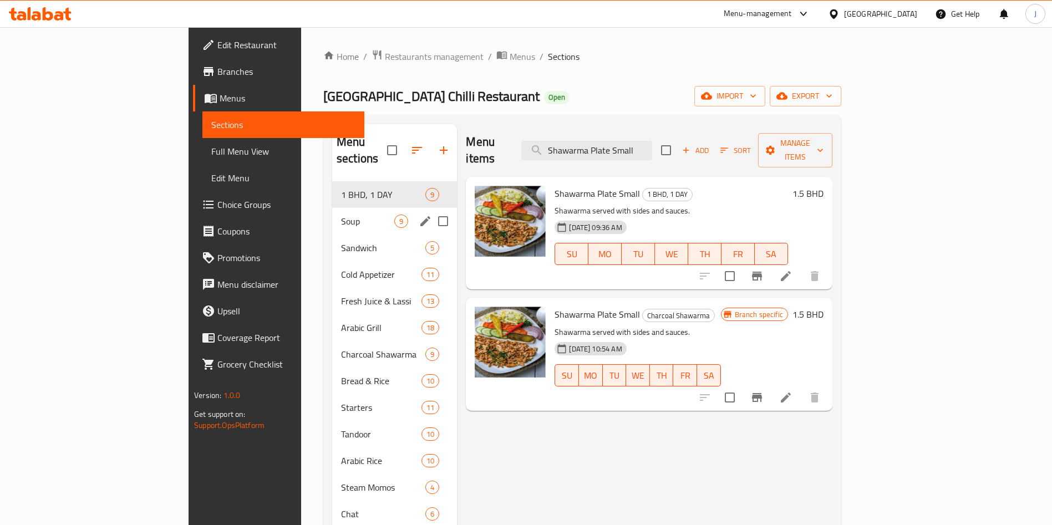
click at [341, 215] on span "Soup" at bounding box center [367, 221] width 53 height 13
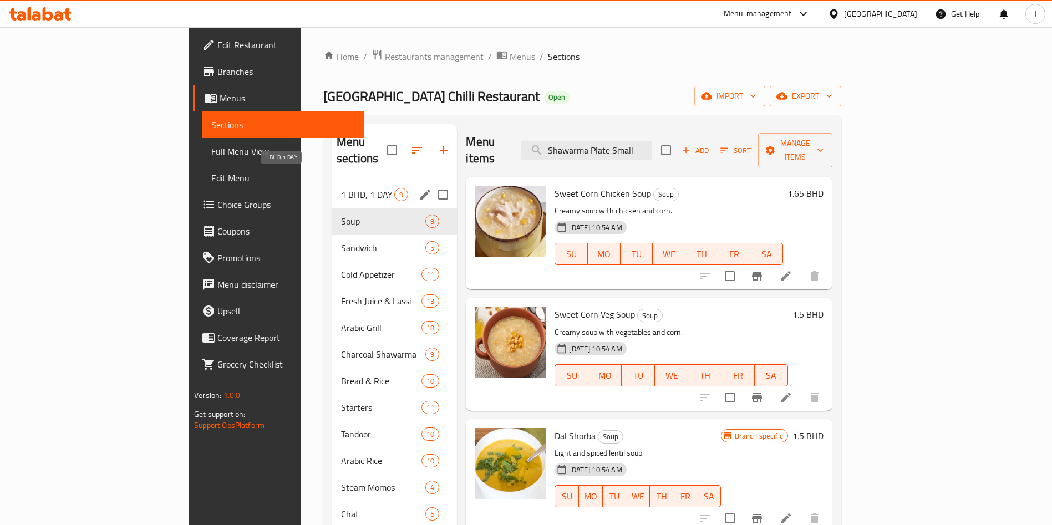
click at [341, 188] on span "1 BHD, 1 DAY" at bounding box center [367, 194] width 53 height 13
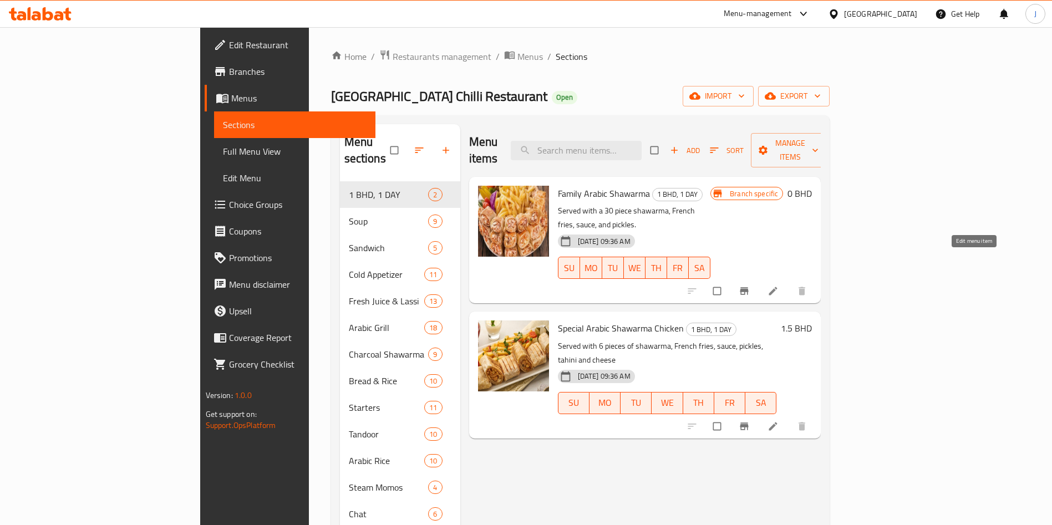
click at [779, 286] on icon at bounding box center [773, 291] width 11 height 11
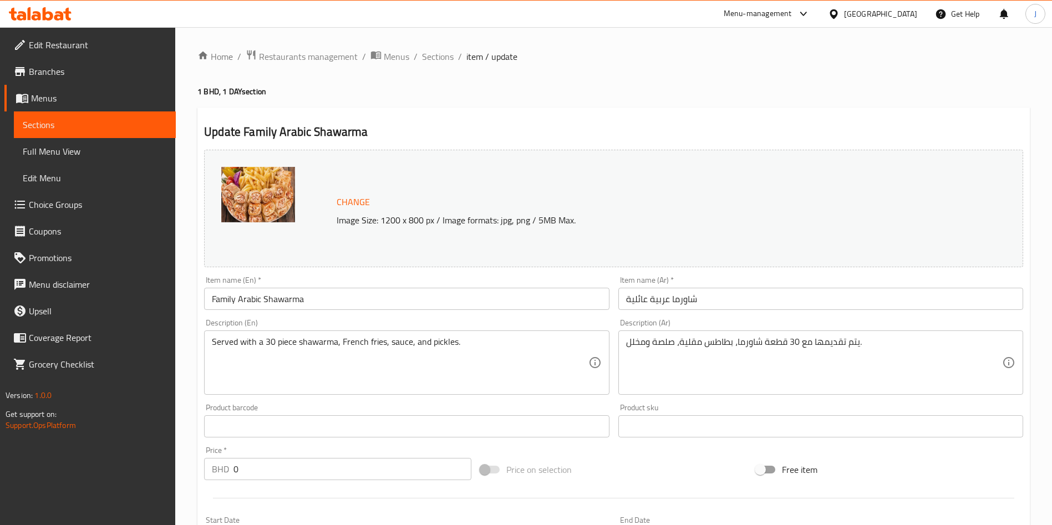
click at [69, 124] on span "Sections" at bounding box center [95, 124] width 144 height 13
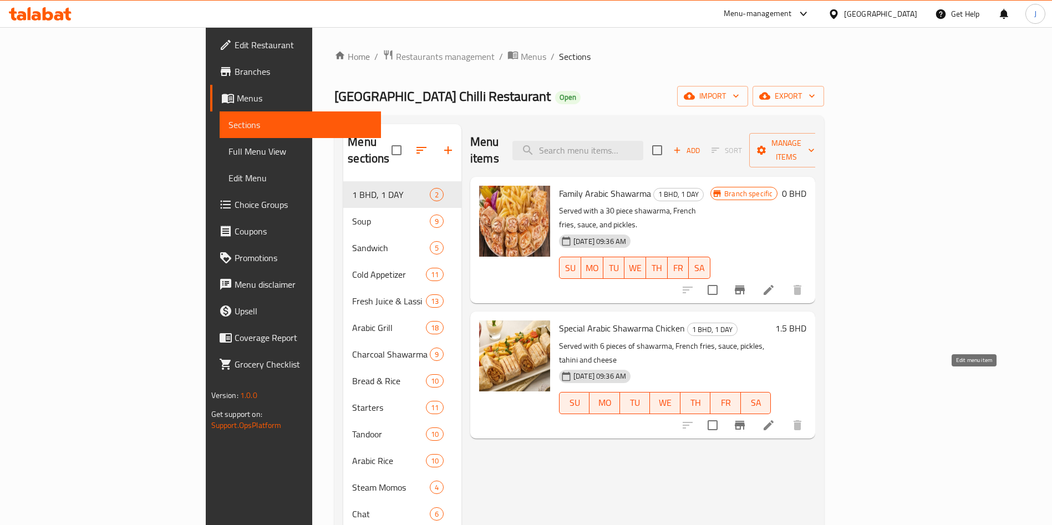
click at [774, 420] on icon at bounding box center [769, 425] width 10 height 10
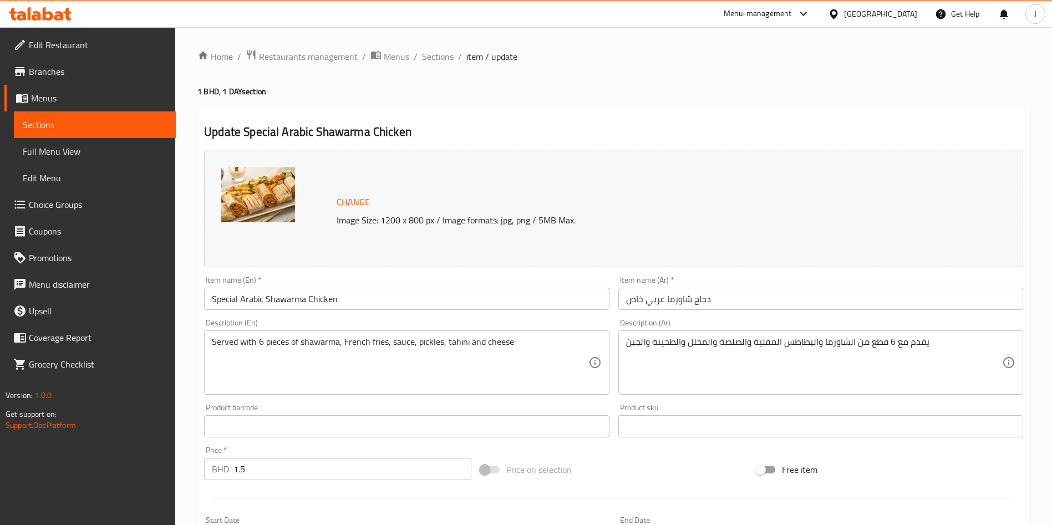
click at [754, 120] on div "Update Special Arabic Shawarma Chicken Change Image Size: 1200 x 800 px / Image…" at bounding box center [613, 439] width 833 height 662
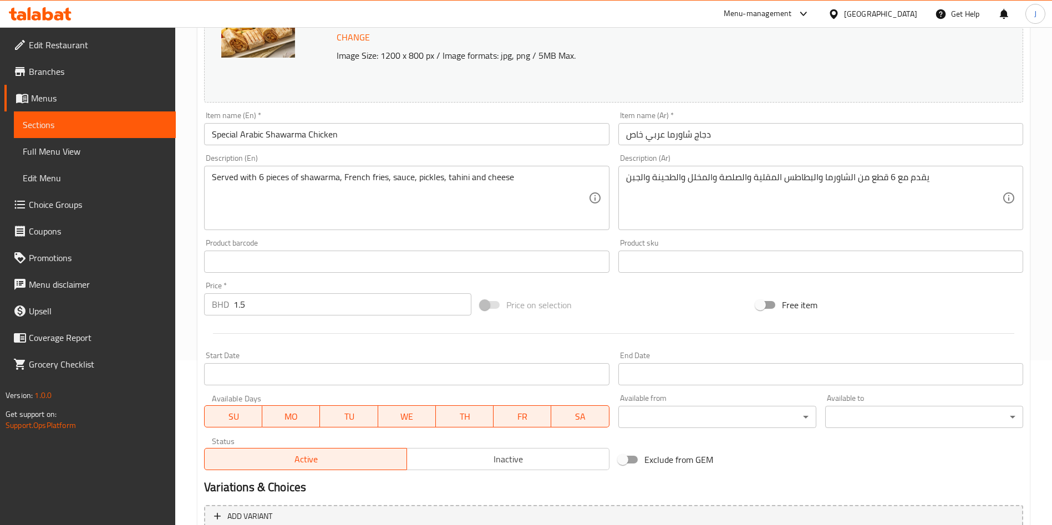
scroll to position [275, 0]
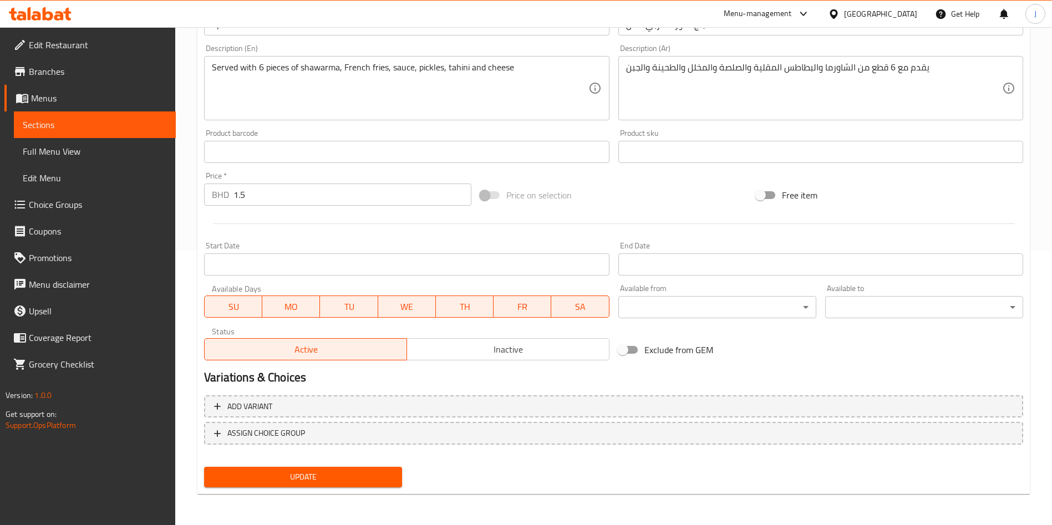
click at [94, 123] on span "Sections" at bounding box center [95, 124] width 144 height 13
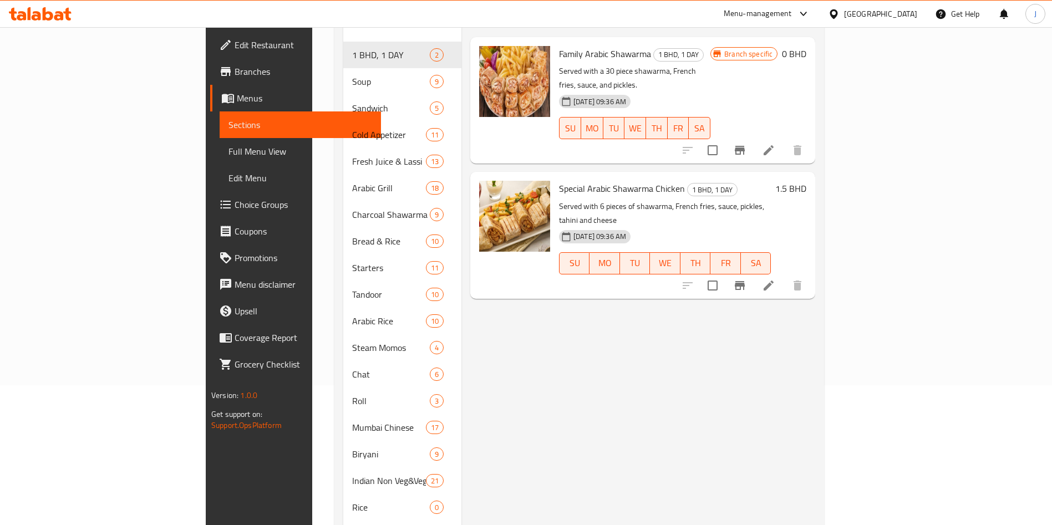
scroll to position [25, 0]
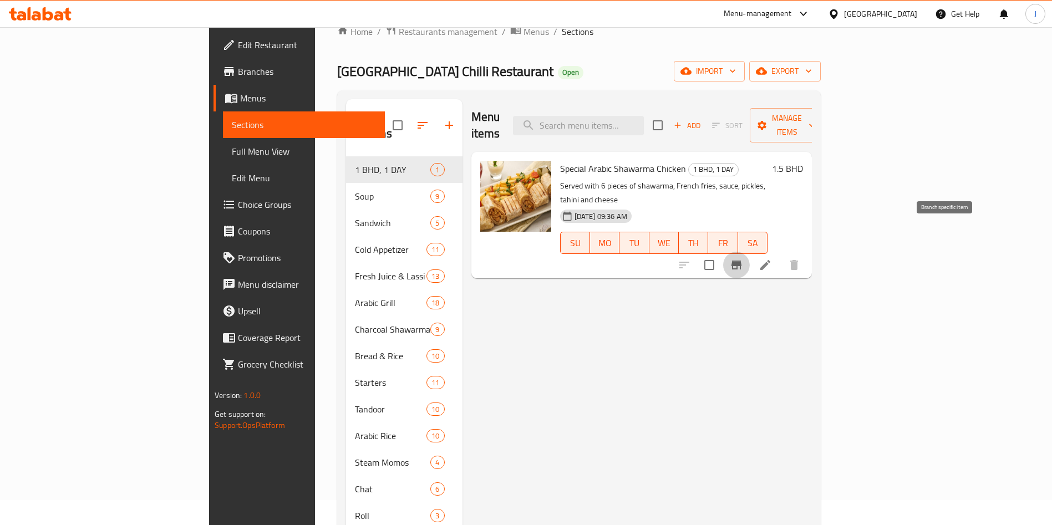
click at [743, 258] on icon "Branch-specific-item" at bounding box center [736, 264] width 13 height 13
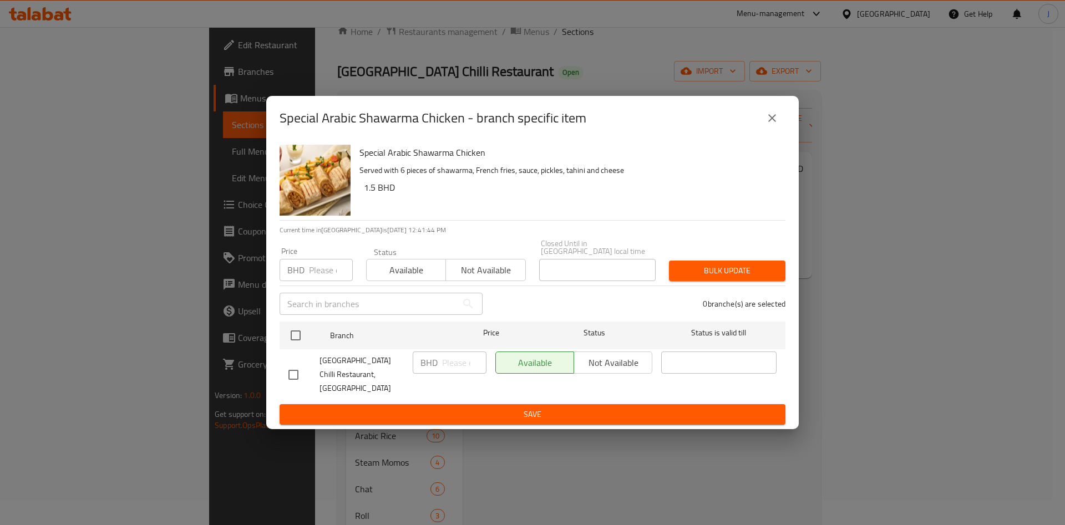
click at [769, 124] on icon "close" at bounding box center [771, 117] width 13 height 13
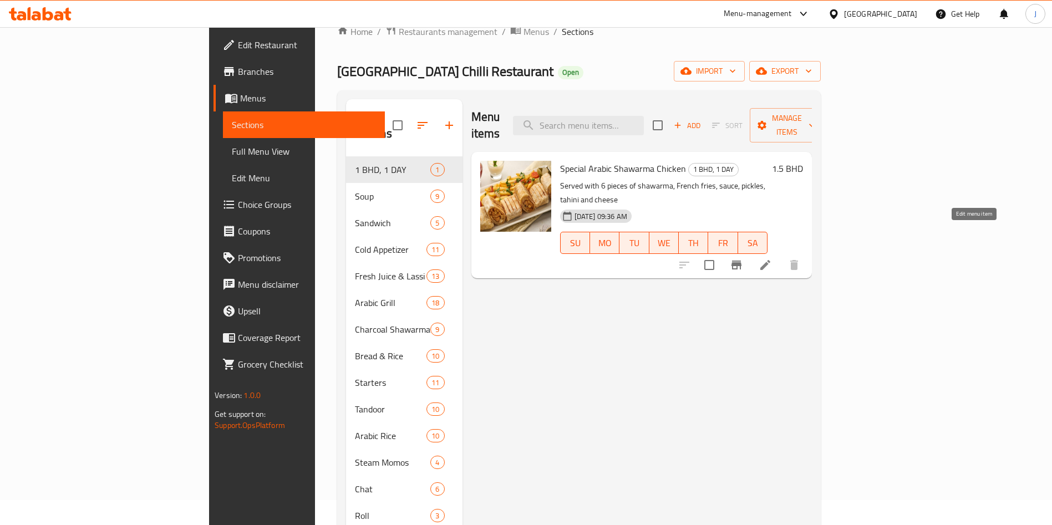
click at [772, 258] on icon at bounding box center [765, 264] width 13 height 13
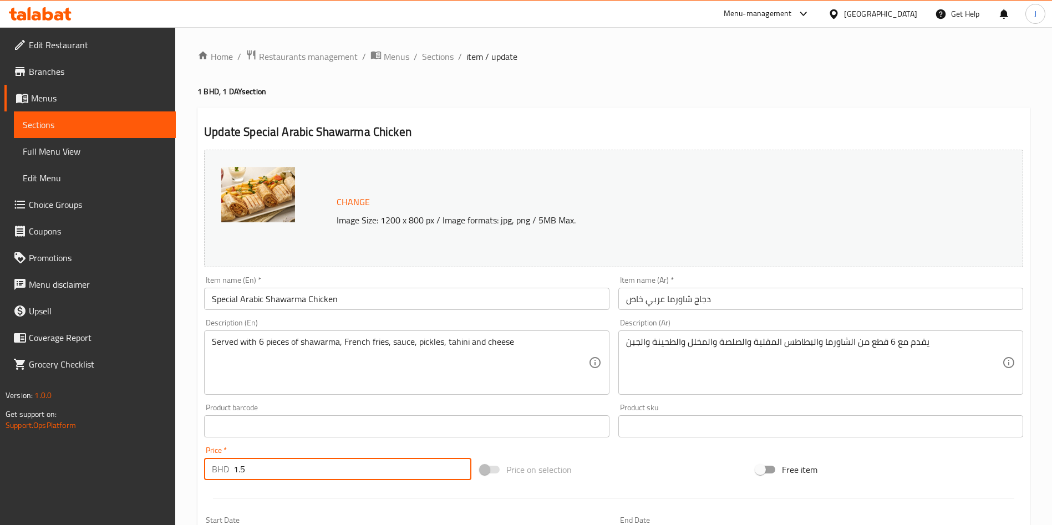
drag, startPoint x: 258, startPoint y: 470, endPoint x: 209, endPoint y: 465, distance: 49.6
click at [215, 465] on div "BHD 1.5 Price *" at bounding box center [337, 469] width 267 height 22
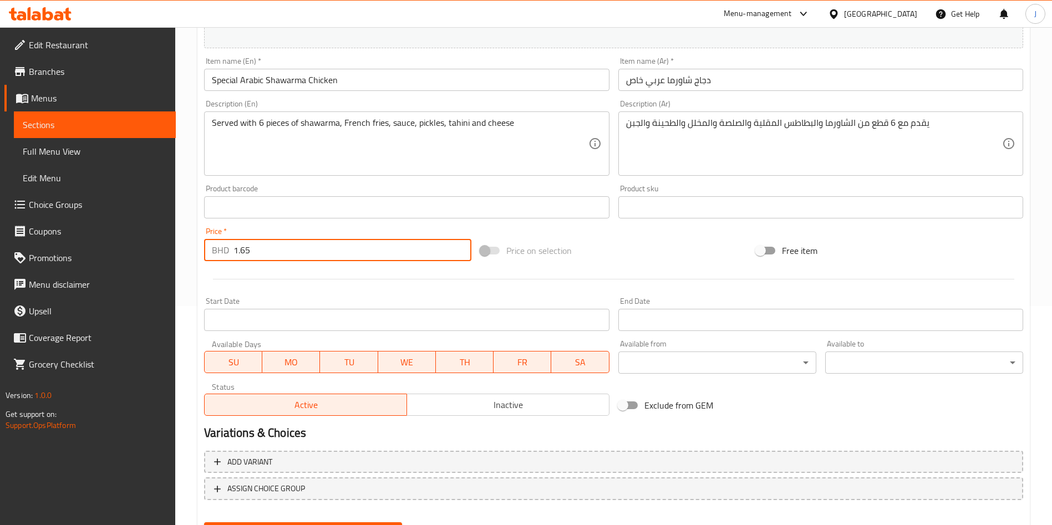
scroll to position [275, 0]
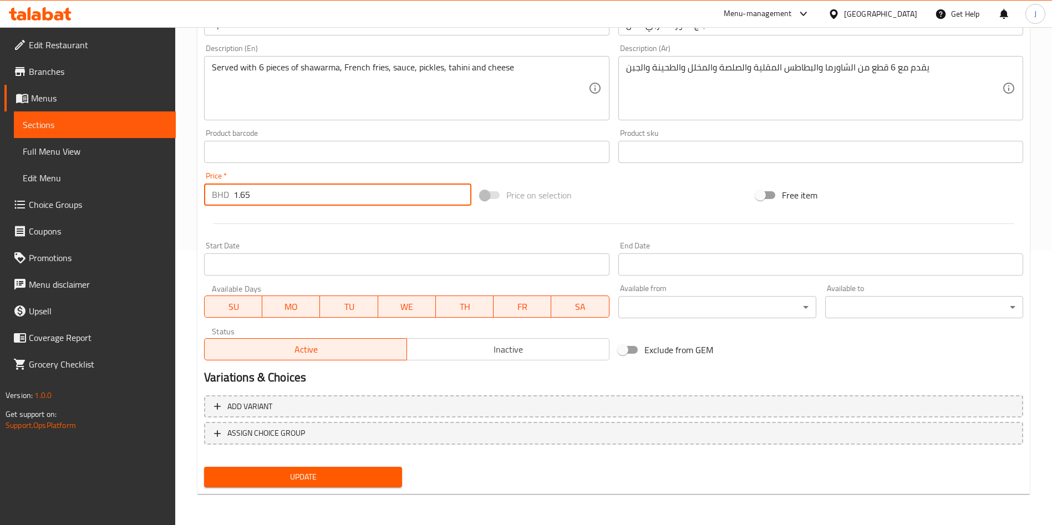
type input "1.65"
click at [327, 480] on span "Update" at bounding box center [303, 477] width 180 height 14
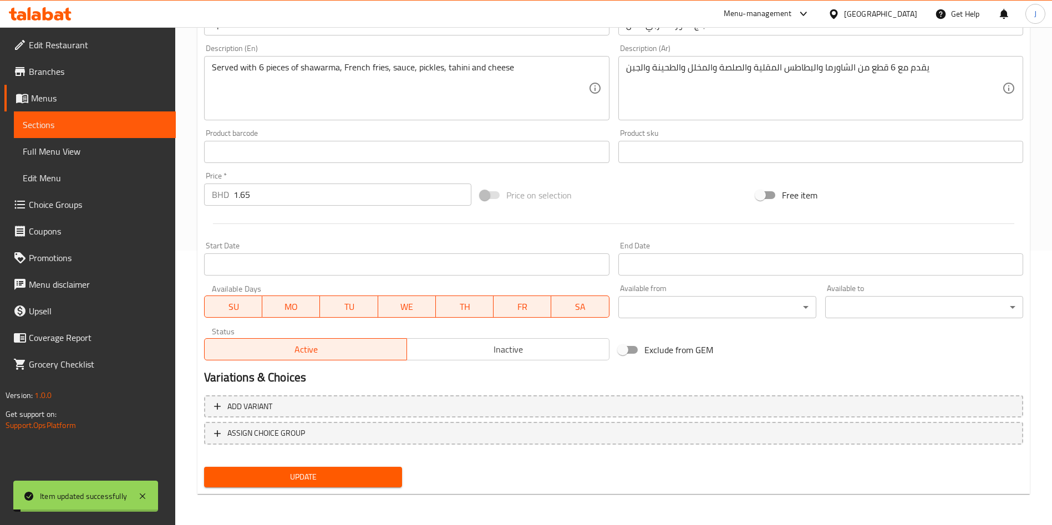
click at [317, 473] on span "Update" at bounding box center [303, 477] width 180 height 14
click at [77, 184] on span "Edit Menu" at bounding box center [95, 177] width 144 height 13
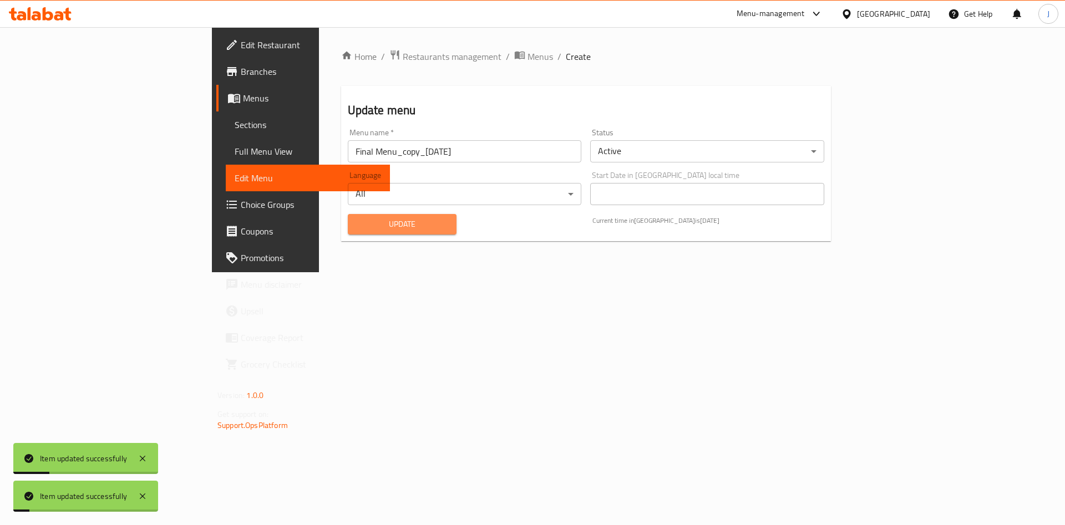
click at [357, 228] on span "Update" at bounding box center [403, 224] width 92 height 14
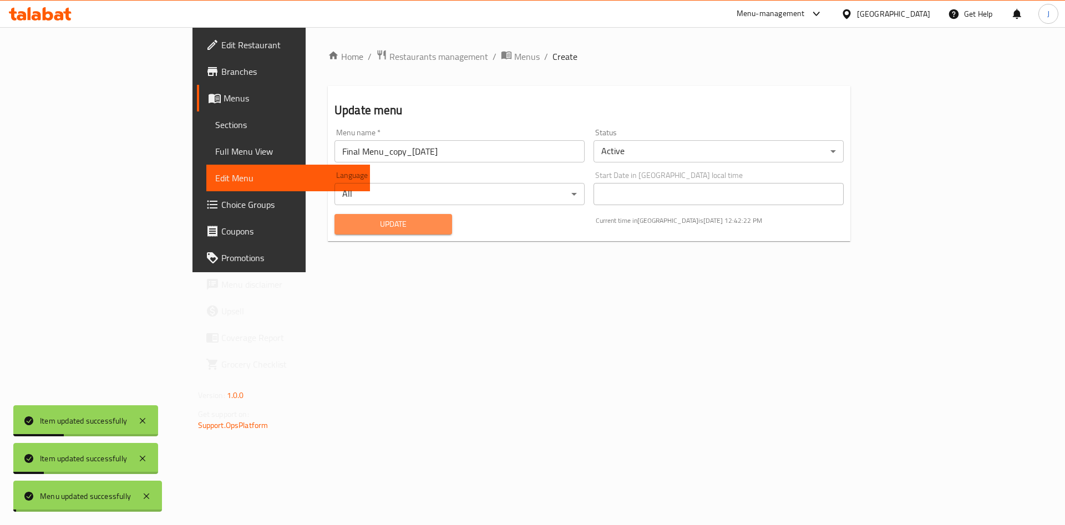
click at [343, 223] on span "Update" at bounding box center [393, 224] width 100 height 14
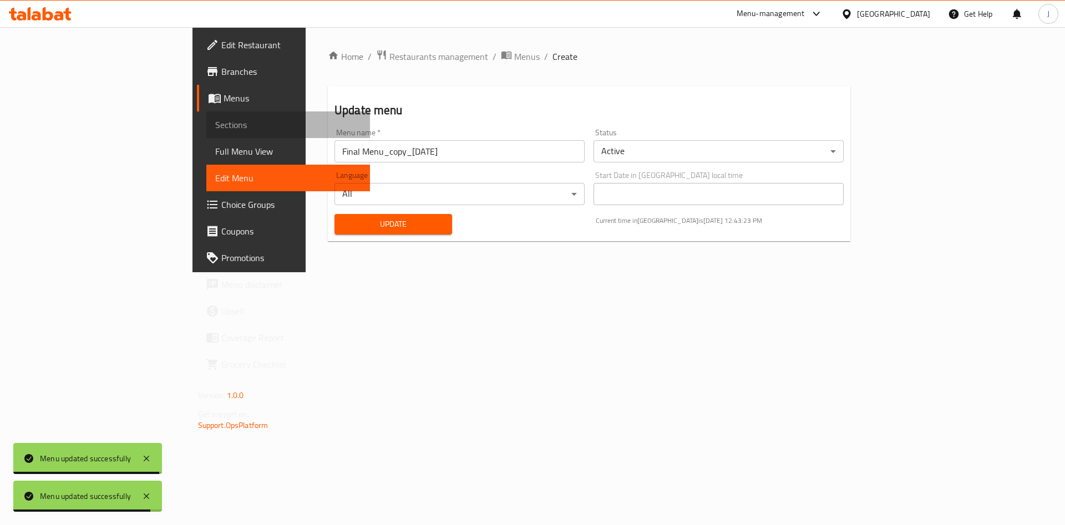
click at [215, 130] on span "Sections" at bounding box center [288, 124] width 146 height 13
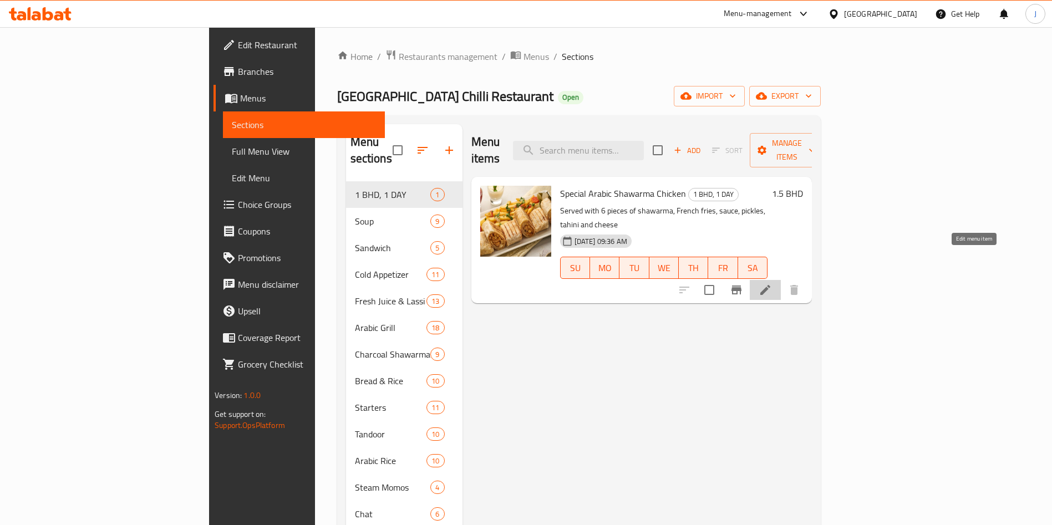
click at [772, 283] on icon at bounding box center [765, 289] width 13 height 13
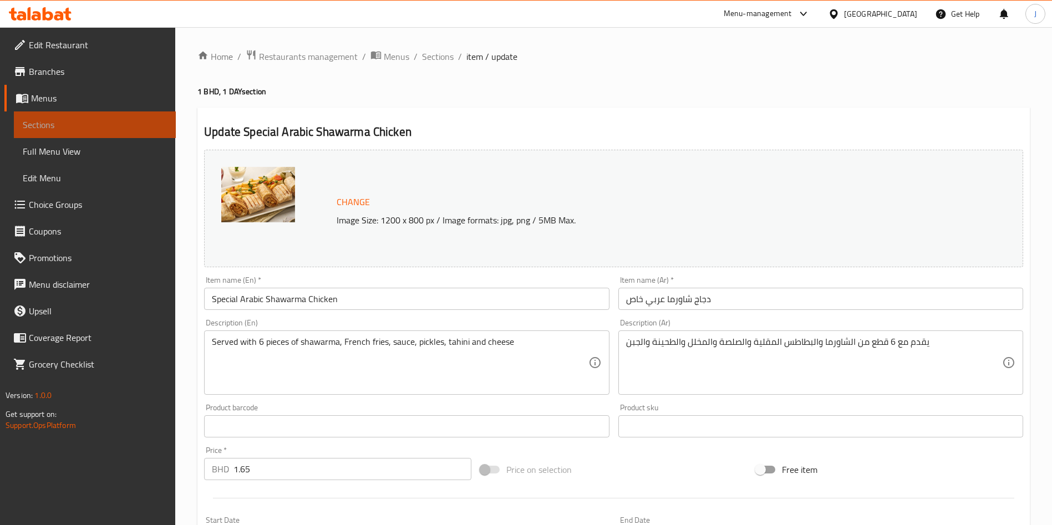
click at [75, 119] on span "Sections" at bounding box center [95, 124] width 144 height 13
